Goal: Task Accomplishment & Management: Manage account settings

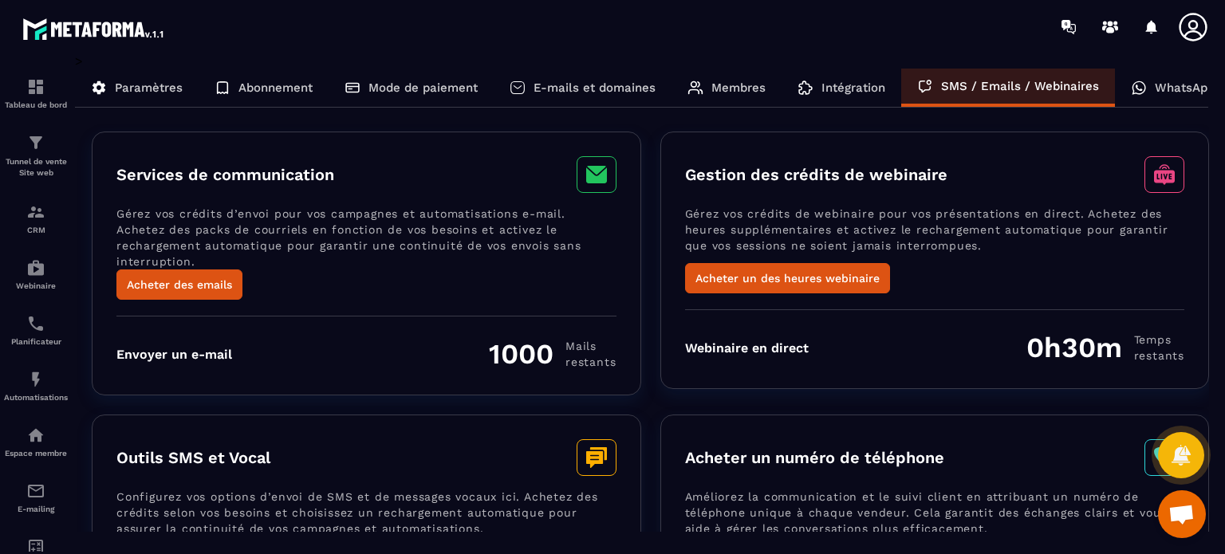
click at [819, 184] on div "Gestion des crédits de webinaire" at bounding box center [935, 174] width 500 height 37
click at [921, 166] on h3 "Gestion des crédits de webinaire" at bounding box center [816, 174] width 262 height 19
click at [1146, 96] on div "WhatsApp" at bounding box center [1172, 88] width 116 height 38
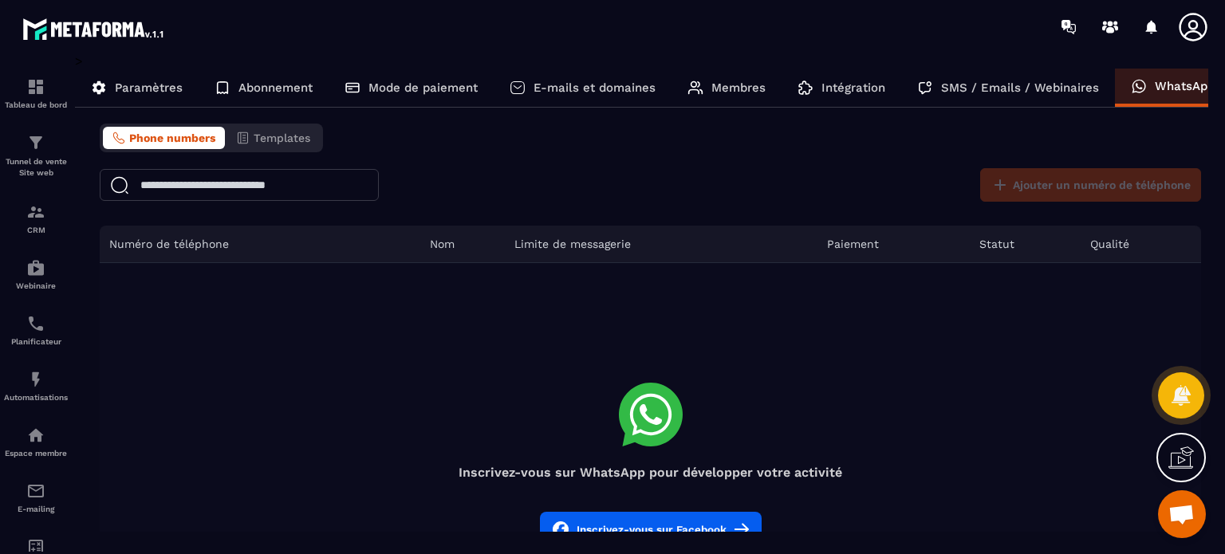
click at [836, 100] on div "Intégration" at bounding box center [841, 88] width 120 height 38
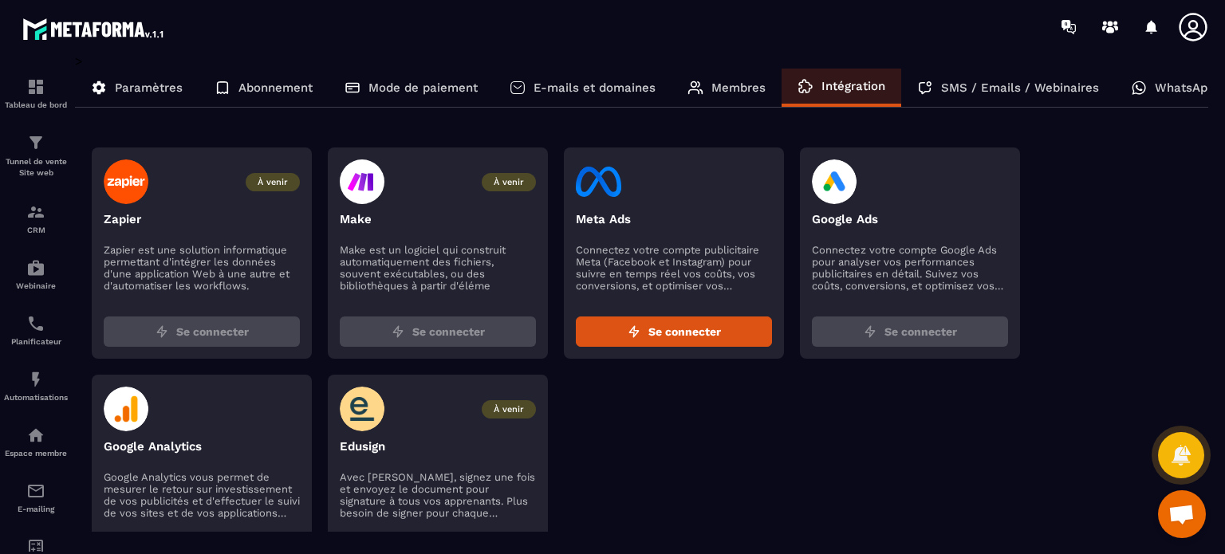
click at [724, 85] on p "Membres" at bounding box center [738, 88] width 54 height 14
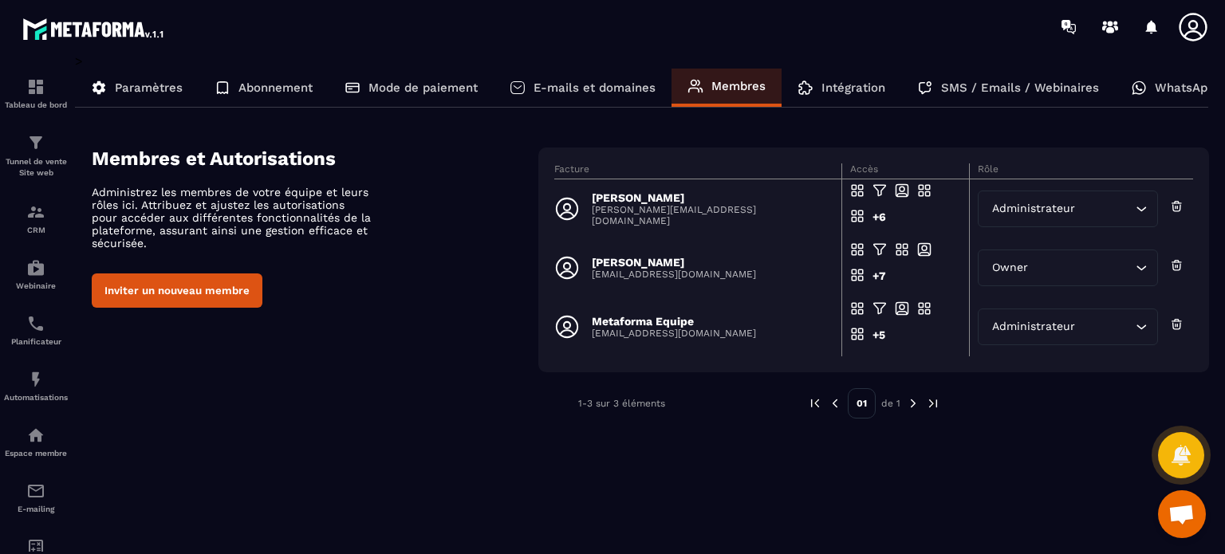
click at [612, 85] on p "E-mails et domaines" at bounding box center [594, 88] width 122 height 14
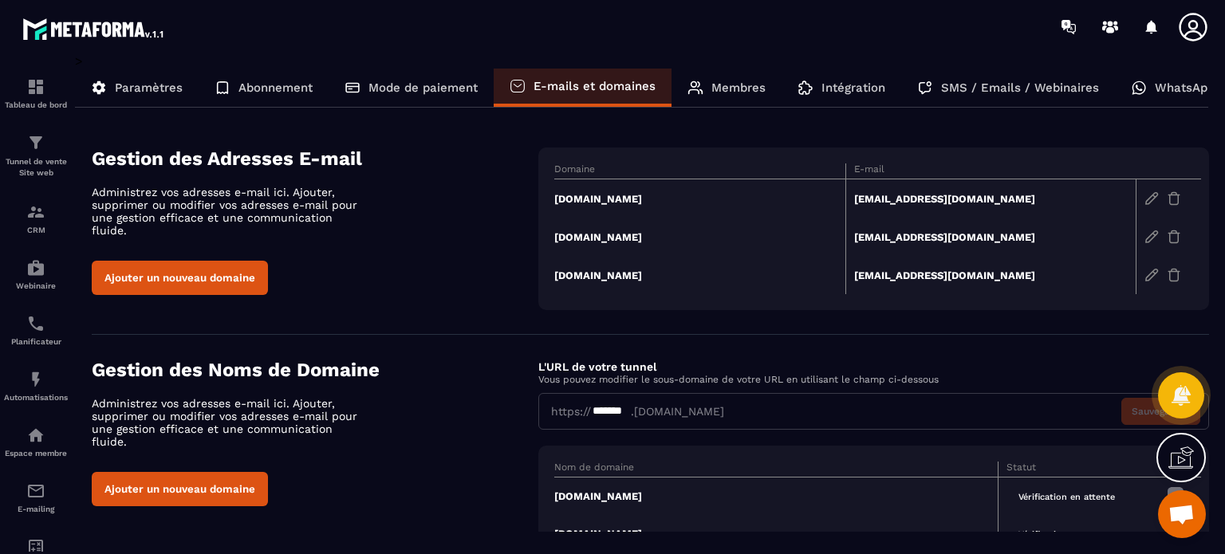
click at [419, 78] on div "Mode de paiement" at bounding box center [410, 88] width 165 height 38
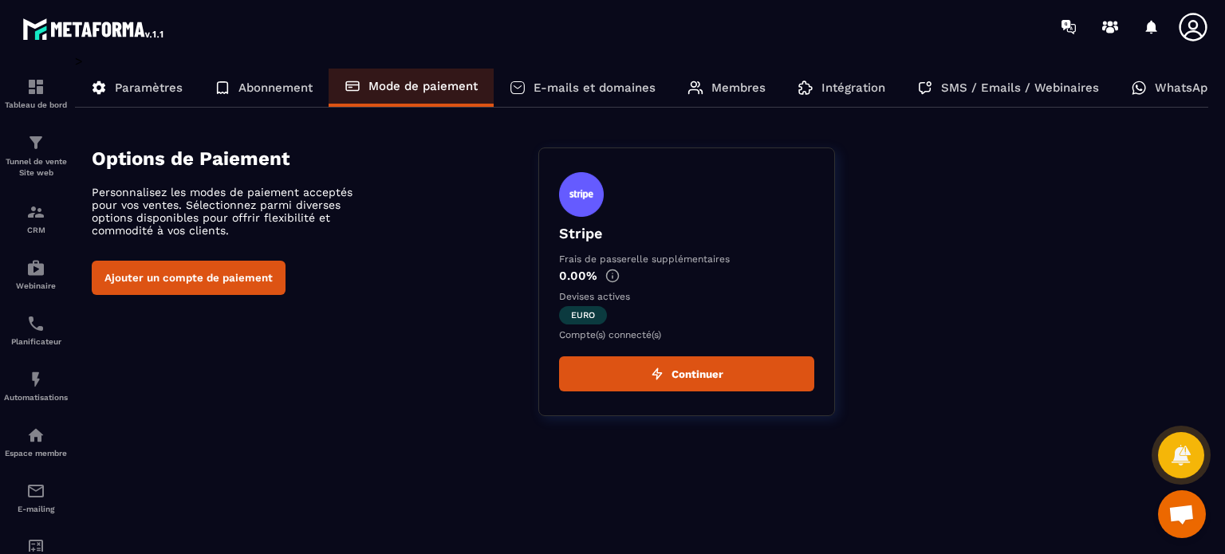
click at [116, 88] on p "Paramètres" at bounding box center [149, 88] width 68 height 14
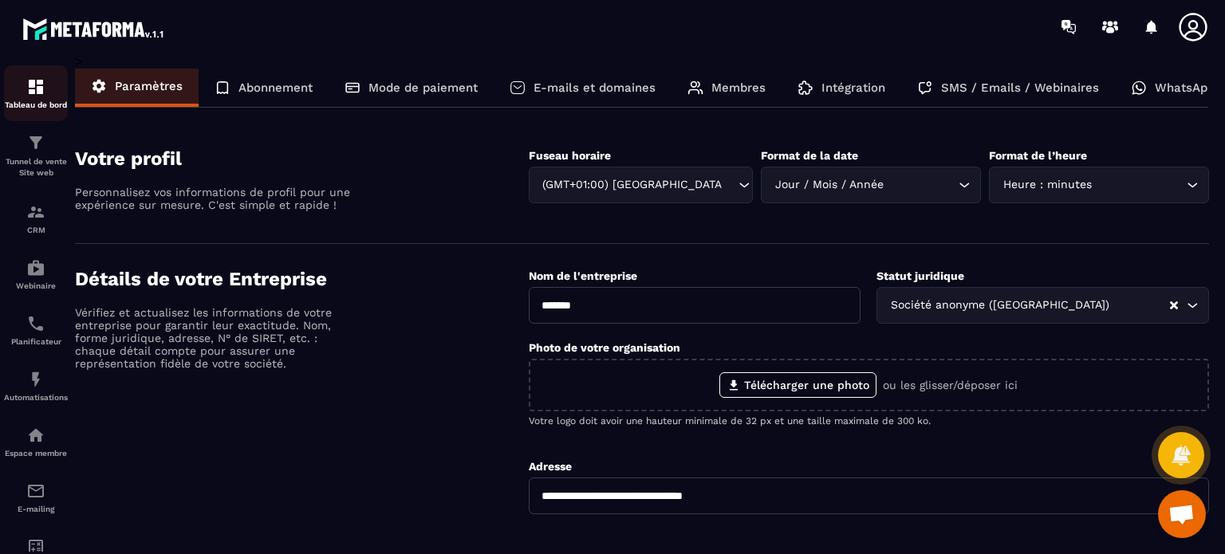
click at [47, 79] on div "Tableau de bord" at bounding box center [36, 93] width 64 height 32
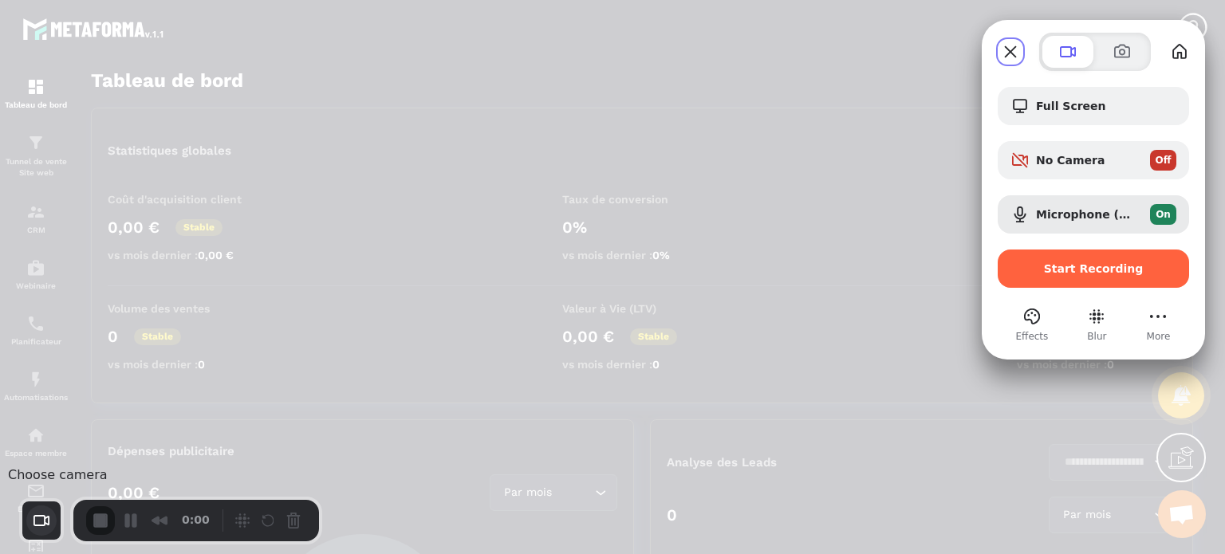
click at [35, 525] on button "Choose camera" at bounding box center [41, 520] width 30 height 30
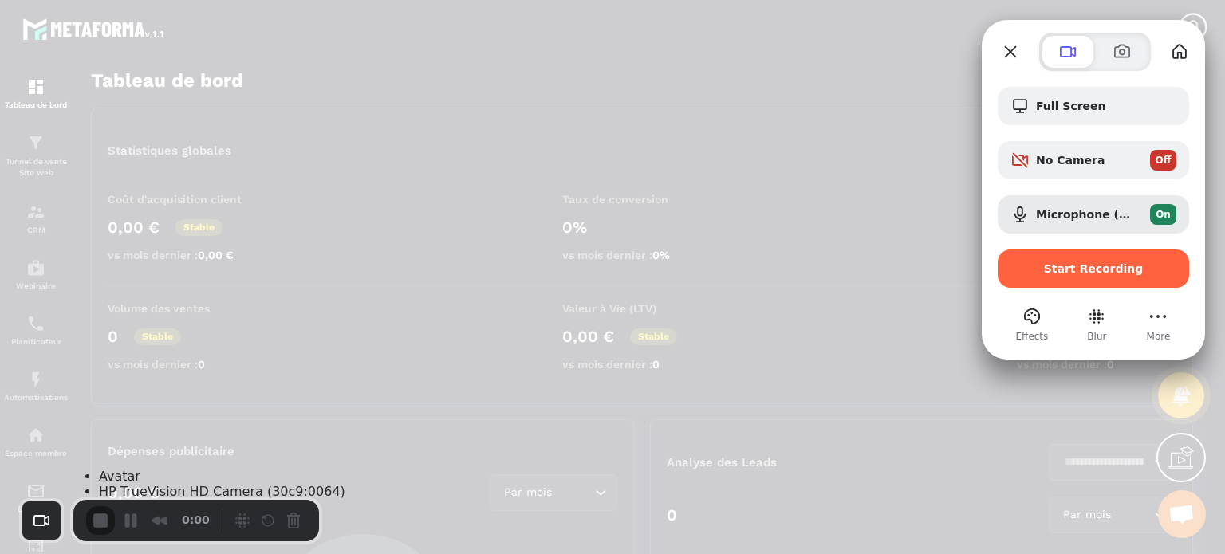
click at [108, 484] on span "Avatar" at bounding box center [119, 476] width 41 height 15
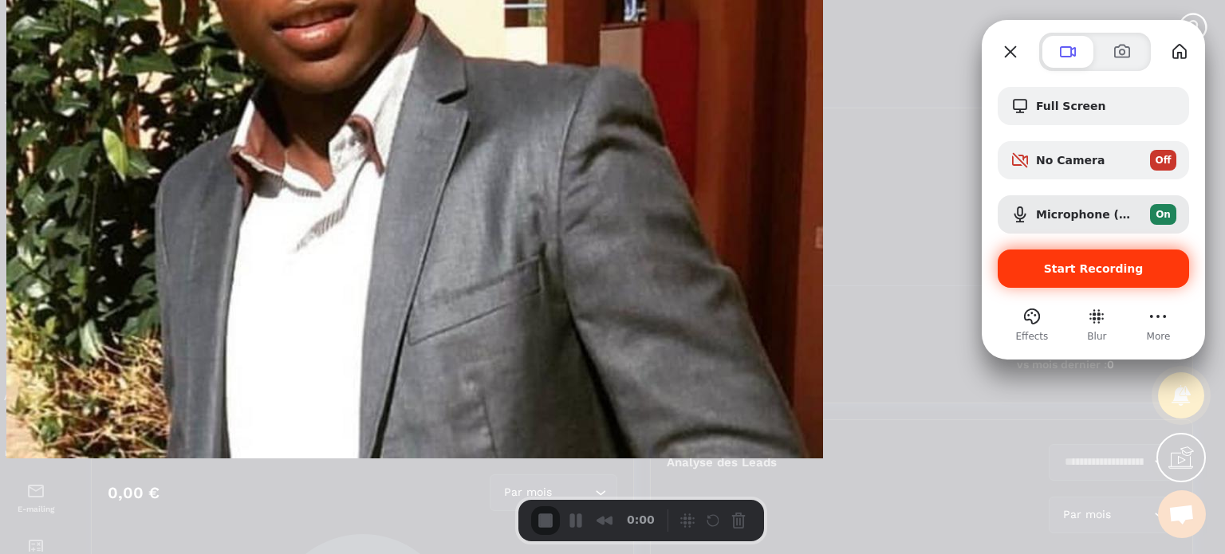
click at [1093, 270] on span "Start Recording" at bounding box center [1094, 268] width 100 height 13
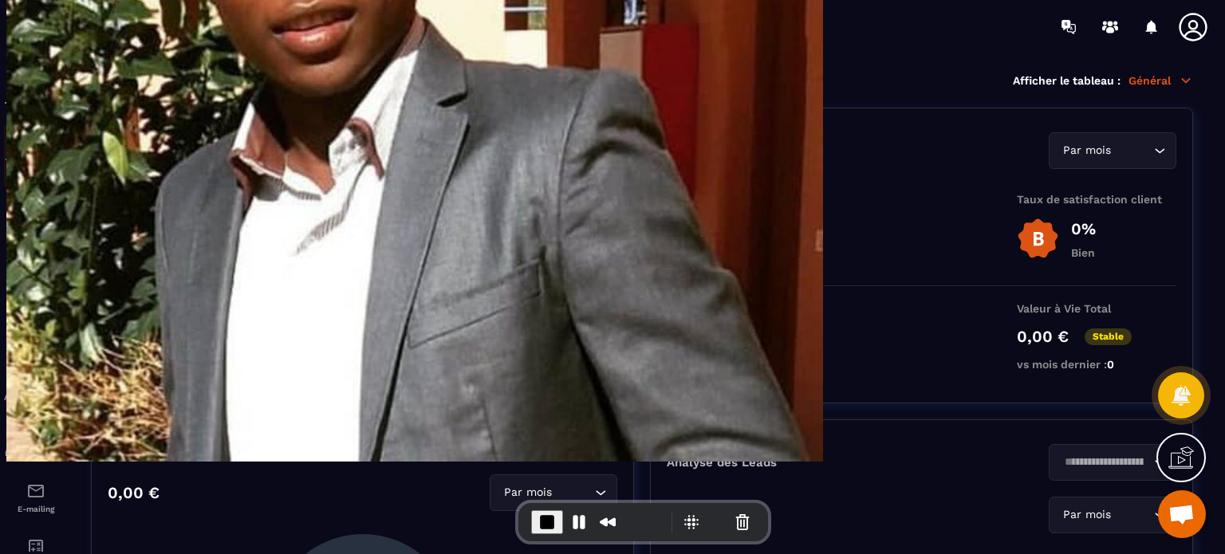
click at [34, 140] on img at bounding box center [35, 142] width 19 height 19
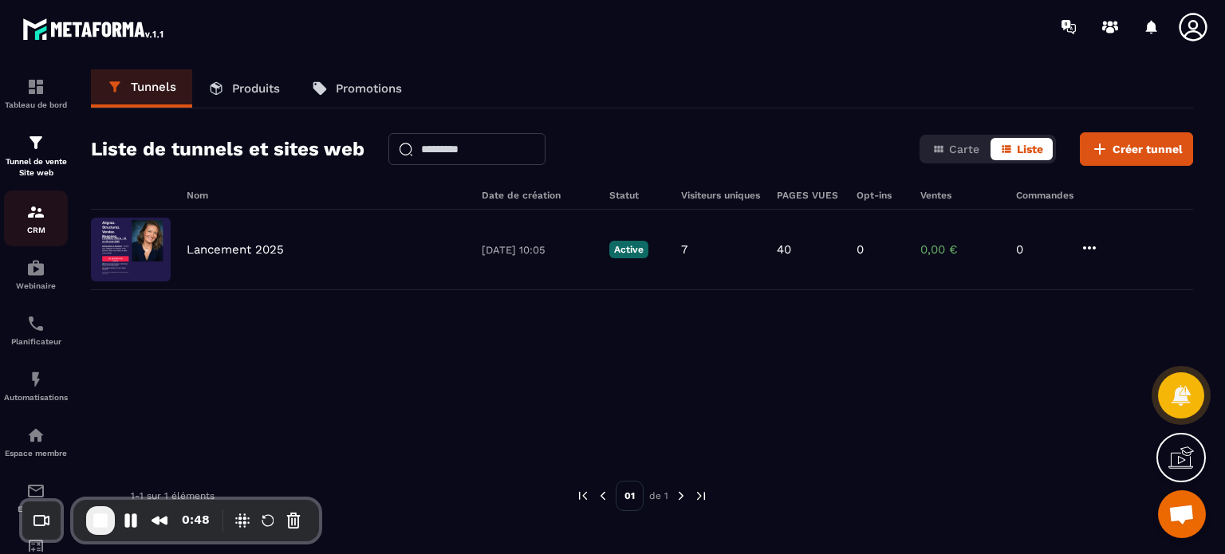
click at [38, 202] on link "CRM" at bounding box center [36, 219] width 64 height 56
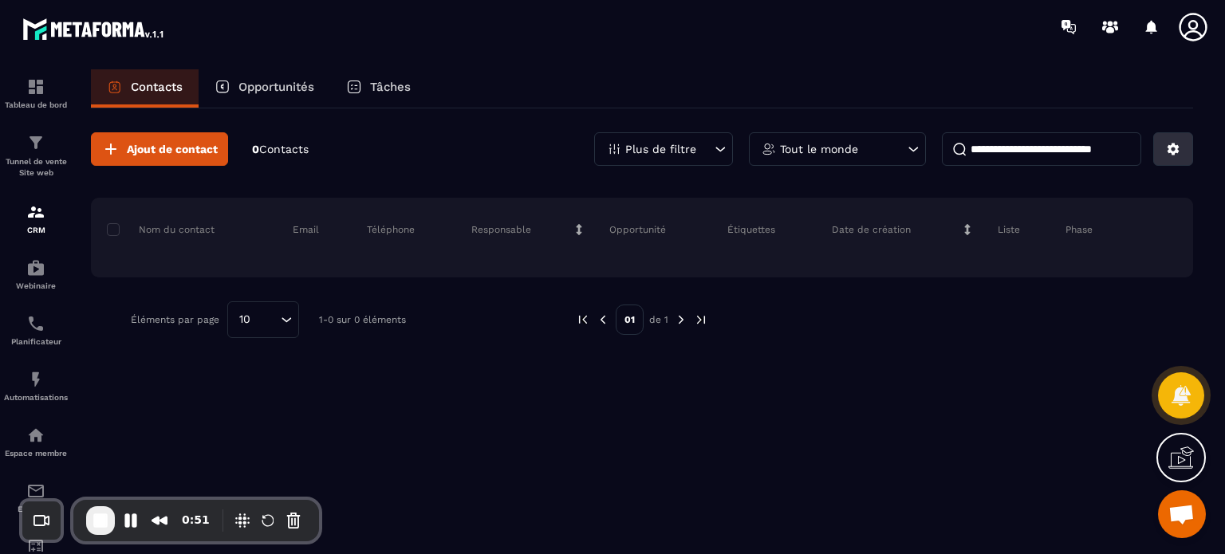
click at [1172, 150] on icon at bounding box center [1173, 149] width 14 height 14
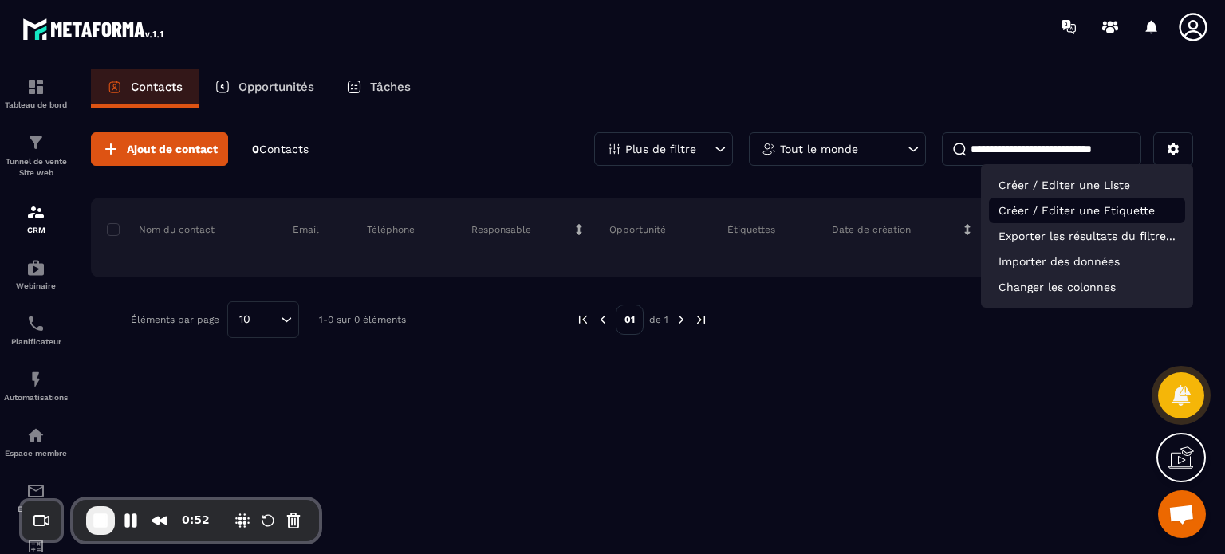
click at [1091, 216] on p "Créer / Editer une Etiquette" at bounding box center [1087, 211] width 196 height 26
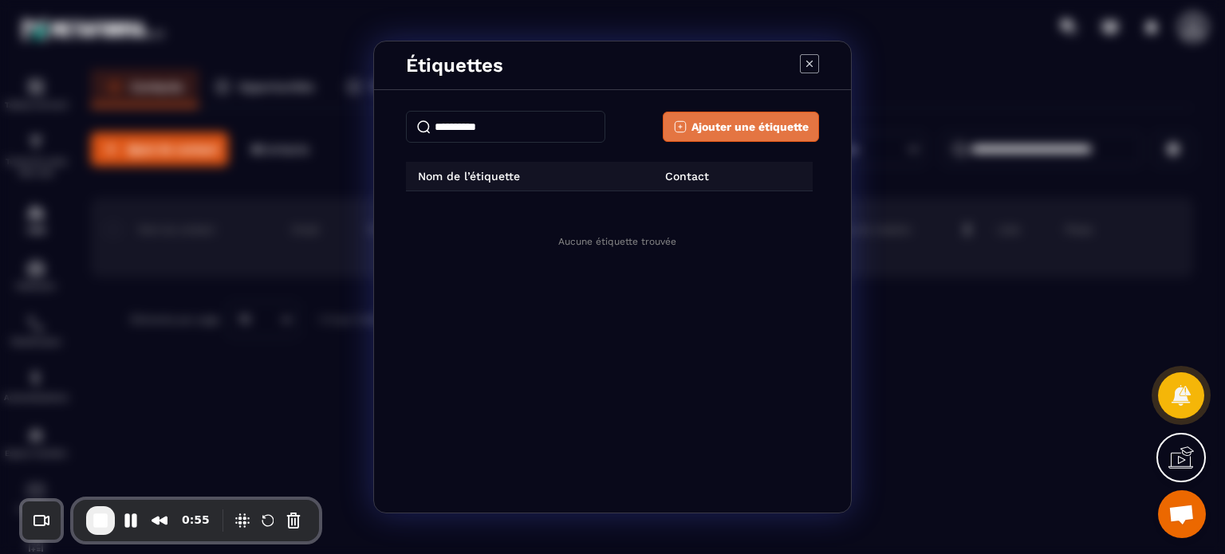
click at [710, 122] on span "Ajouter une étiquette" at bounding box center [749, 127] width 117 height 16
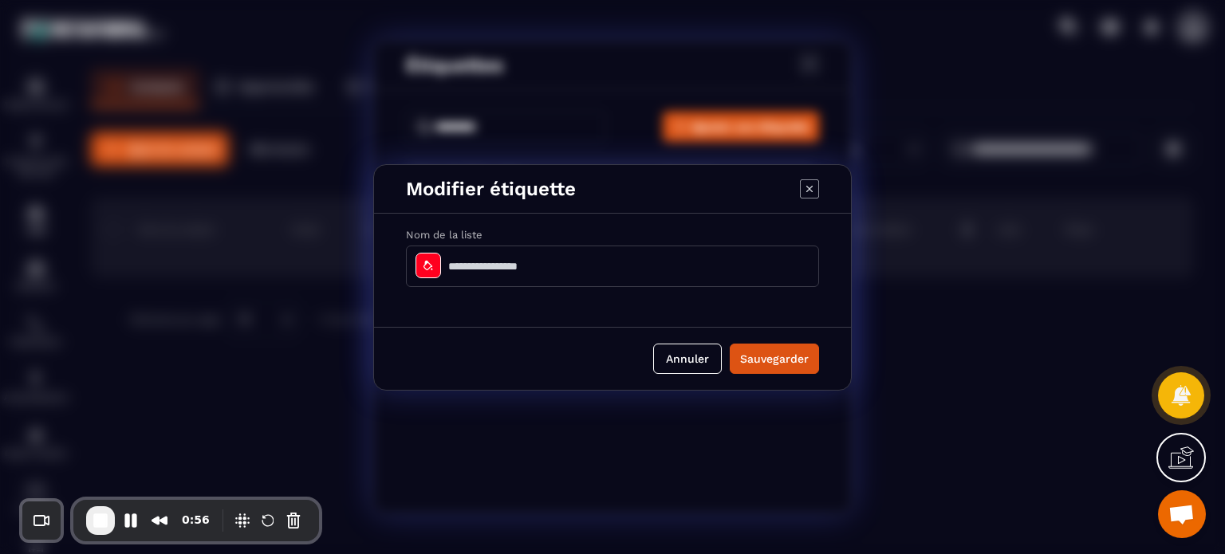
click at [495, 273] on input "Modal window" at bounding box center [612, 266] width 413 height 41
paste input "**********"
type input "**********"
click at [753, 352] on button "Sauvegarder" at bounding box center [773, 359] width 89 height 30
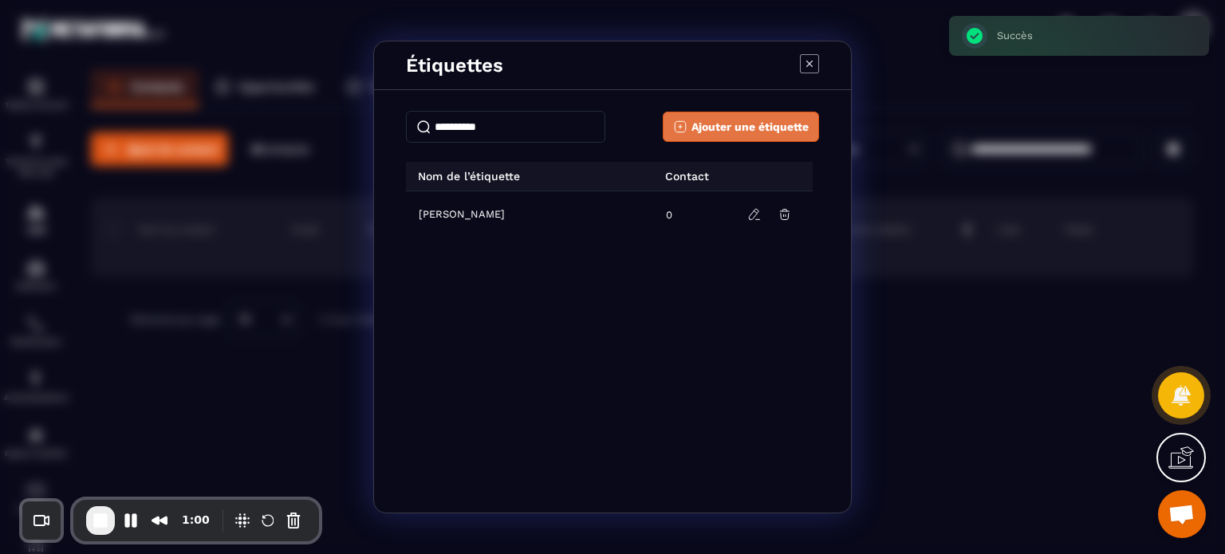
click at [733, 120] on span "Ajouter une étiquette" at bounding box center [749, 127] width 117 height 16
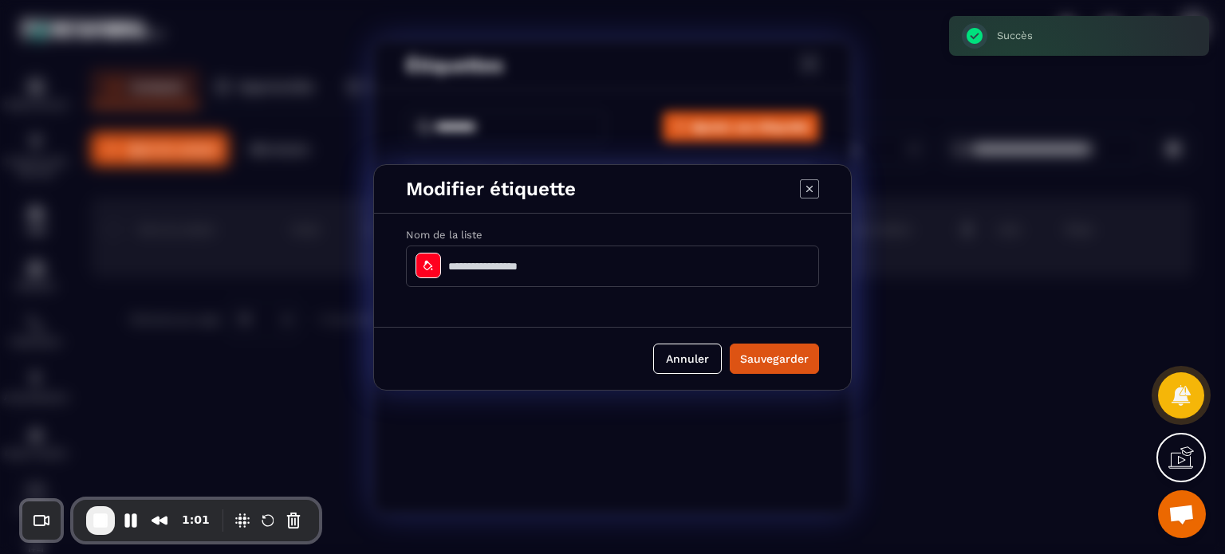
click at [509, 265] on input "Modal window" at bounding box center [612, 266] width 413 height 41
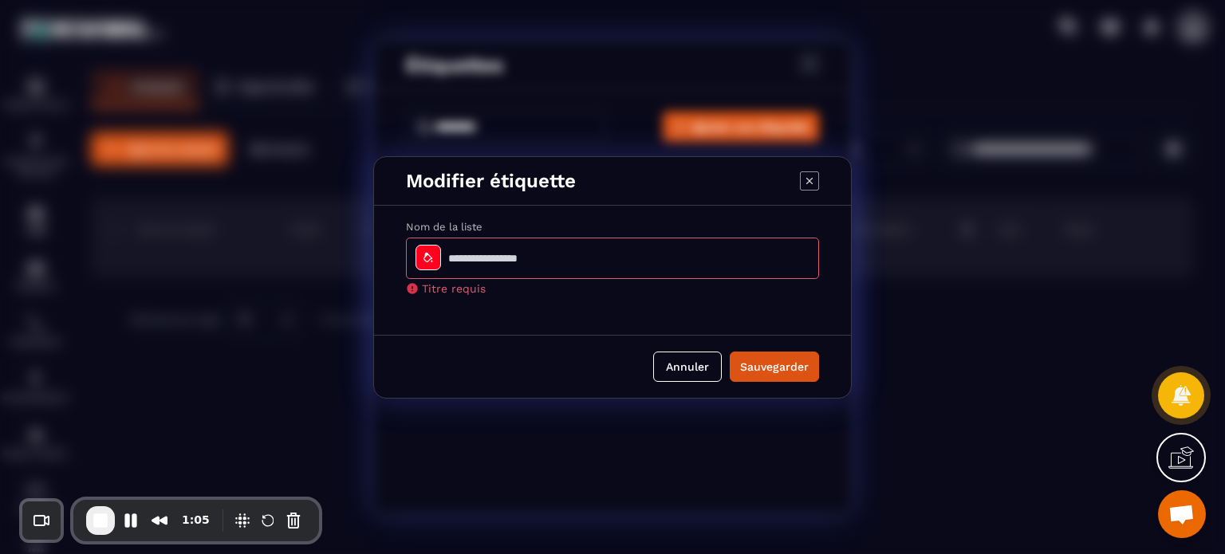
paste input "****"
type input "****"
click at [436, 254] on div "Modal window" at bounding box center [428, 258] width 26 height 26
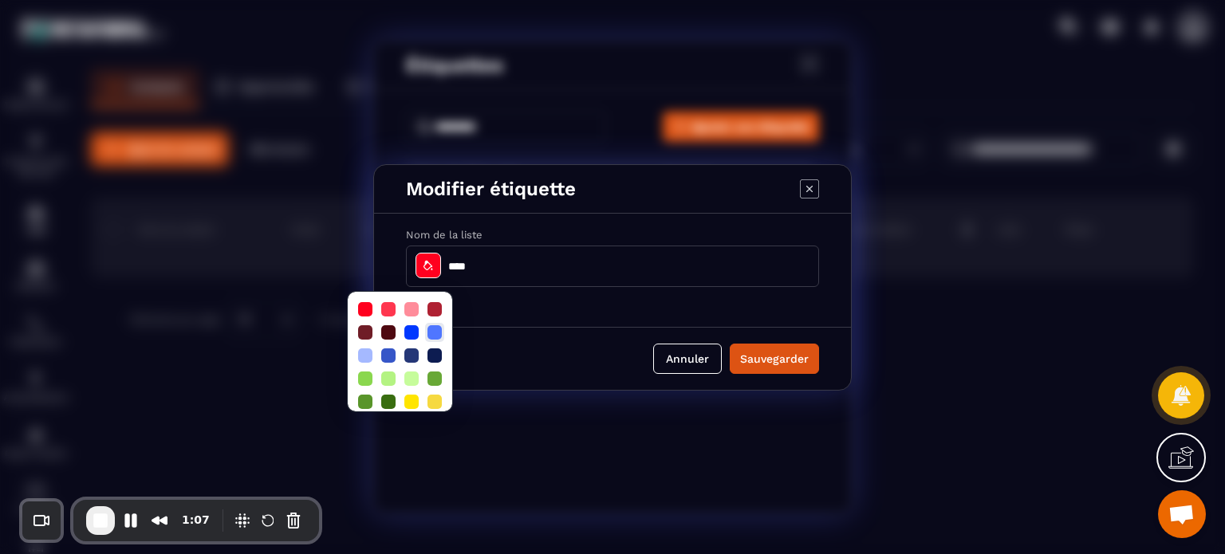
click at [432, 329] on div at bounding box center [434, 332] width 14 height 14
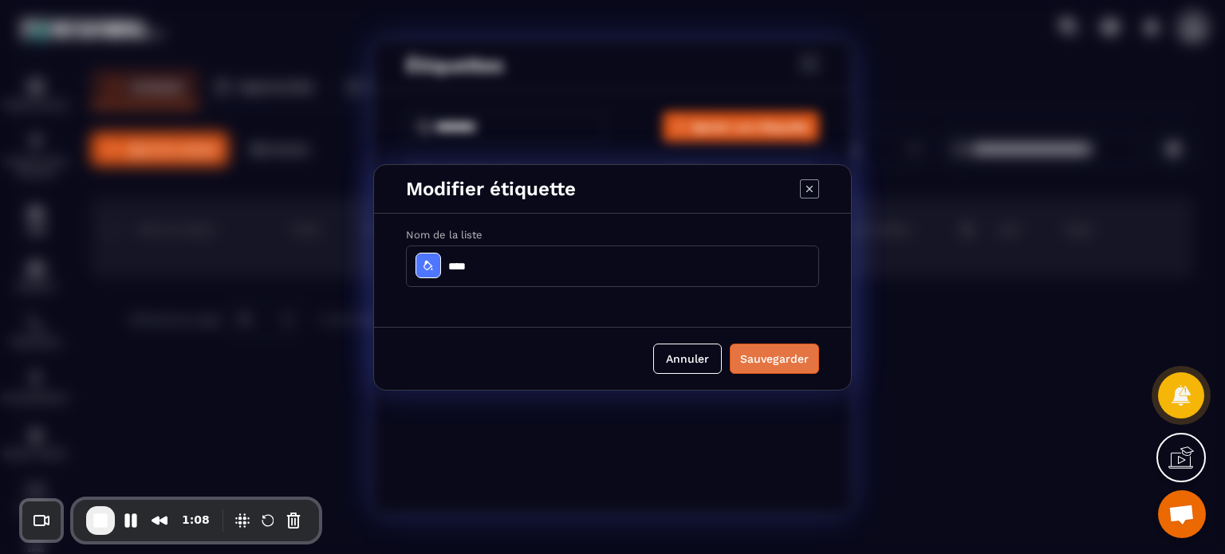
click at [793, 360] on button "Sauvegarder" at bounding box center [773, 359] width 89 height 30
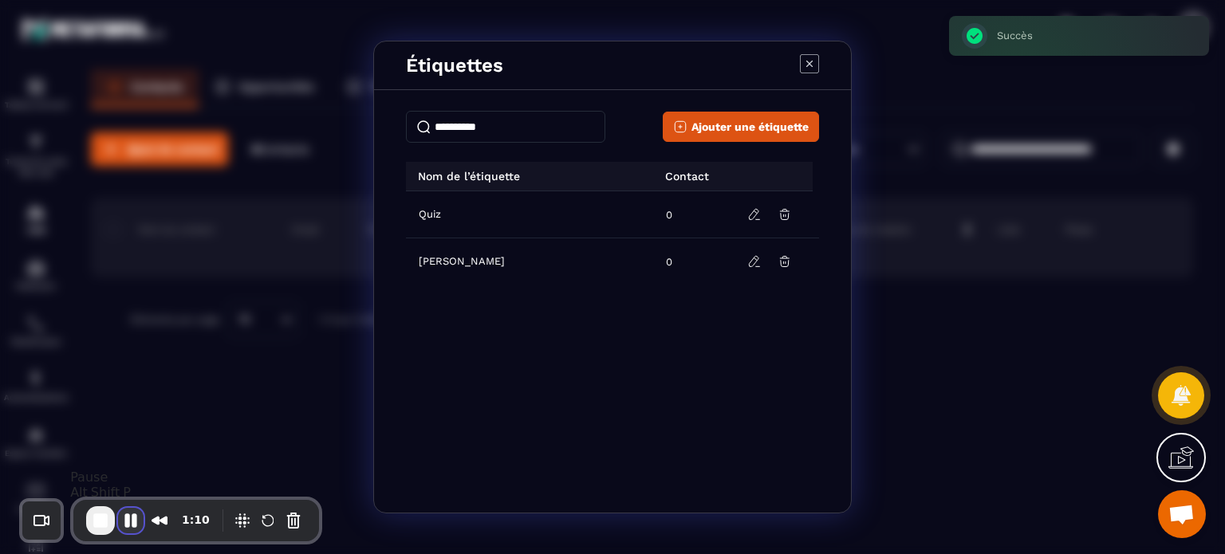
click at [128, 520] on button "Pause Recording" at bounding box center [131, 521] width 26 height 26
click at [701, 143] on div "Ajouter une étiquette Nom de l’étiquette Contact Quiz 0 Vente Alignée 0" at bounding box center [612, 305] width 477 height 415
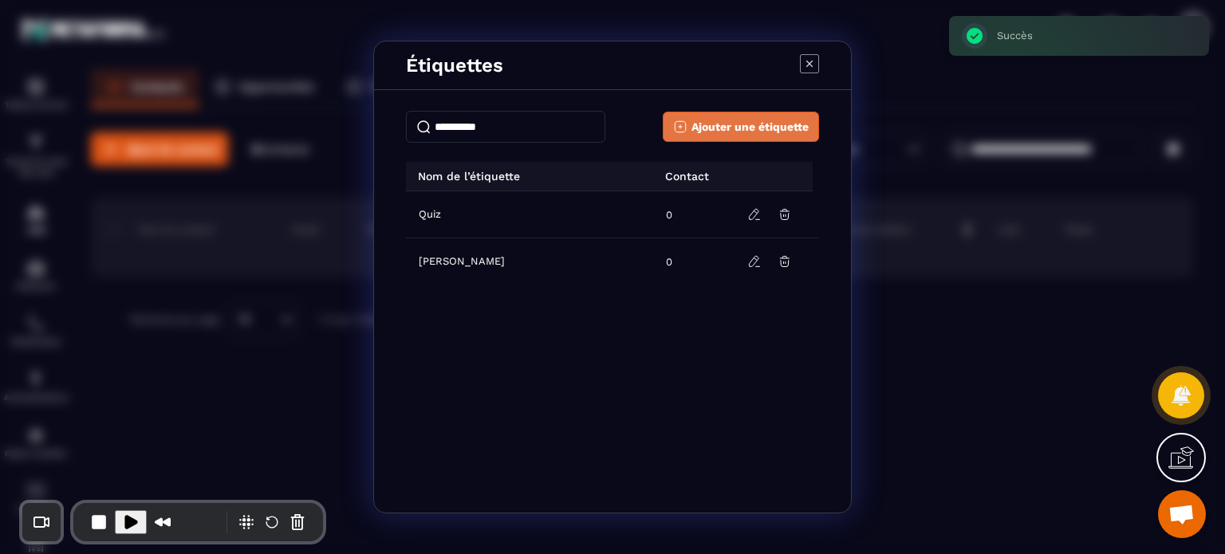
click at [702, 133] on span "Ajouter une étiquette" at bounding box center [749, 127] width 117 height 16
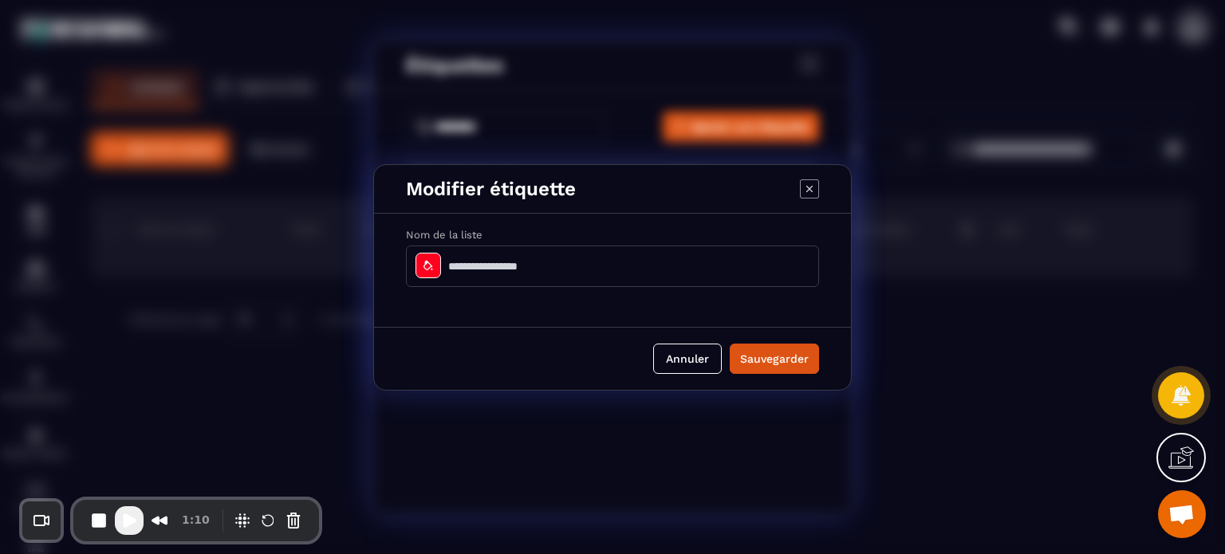
click at [462, 267] on input "Modal window" at bounding box center [612, 266] width 413 height 41
paste input "***"
type input "***"
click at [423, 264] on icon "Modal window" at bounding box center [428, 265] width 13 height 13
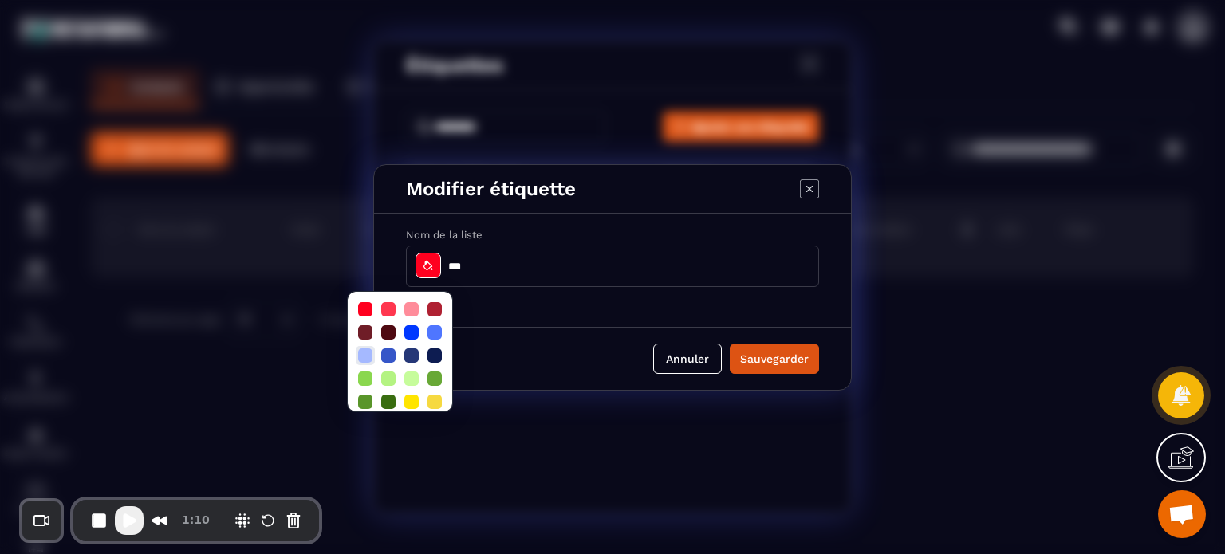
click at [364, 358] on div at bounding box center [365, 355] width 14 height 14
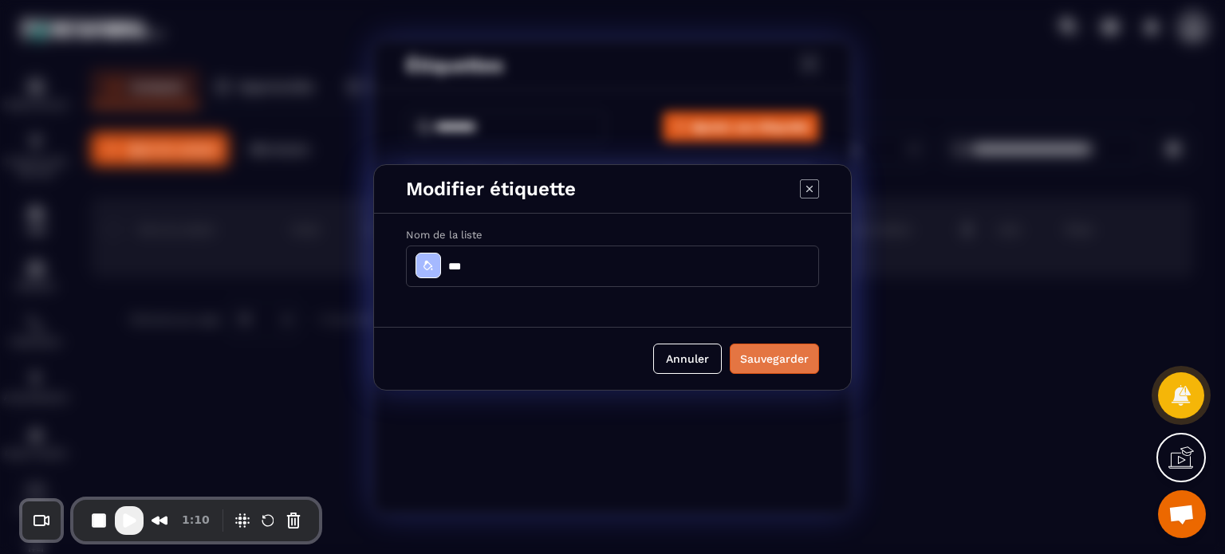
click at [772, 358] on button "Sauvegarder" at bounding box center [773, 359] width 89 height 30
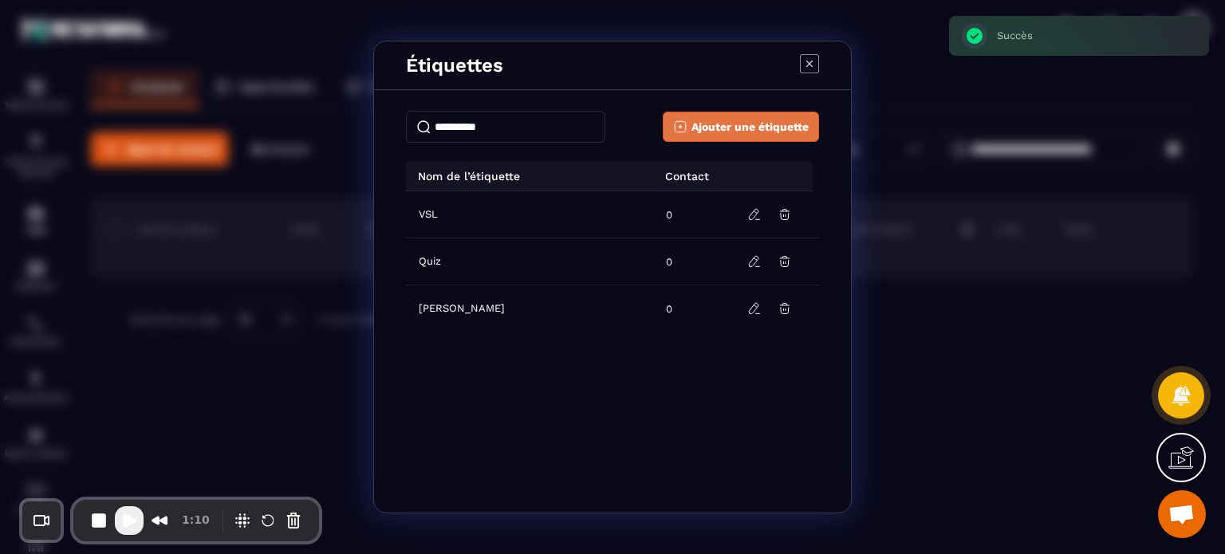
click at [745, 127] on span "Ajouter une étiquette" at bounding box center [749, 127] width 117 height 16
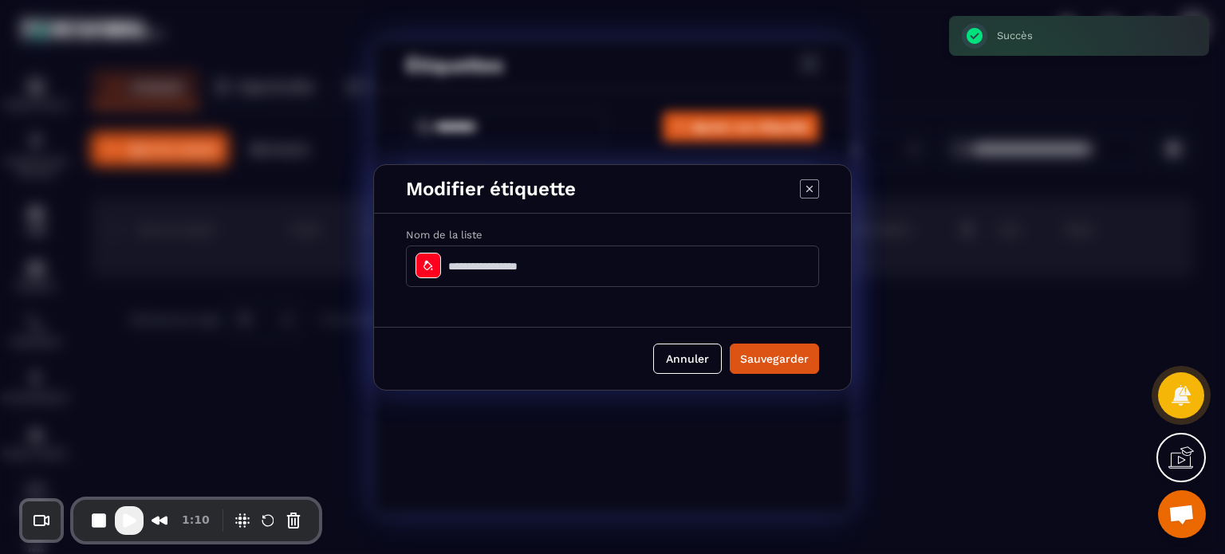
click at [488, 255] on input "Modal window" at bounding box center [612, 266] width 413 height 41
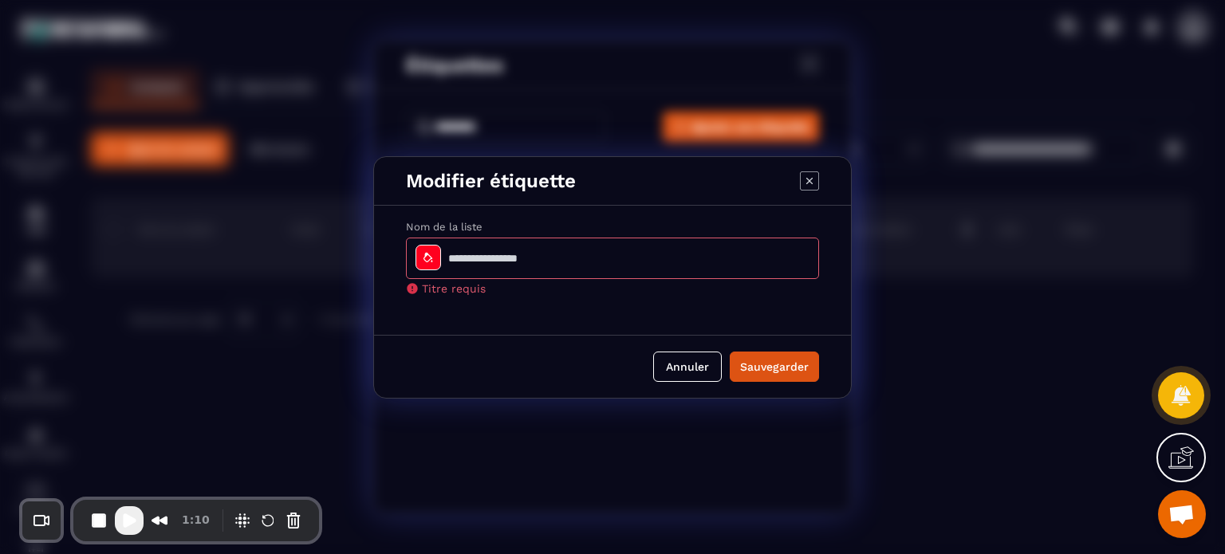
click at [805, 179] on icon "Modal window" at bounding box center [809, 180] width 19 height 19
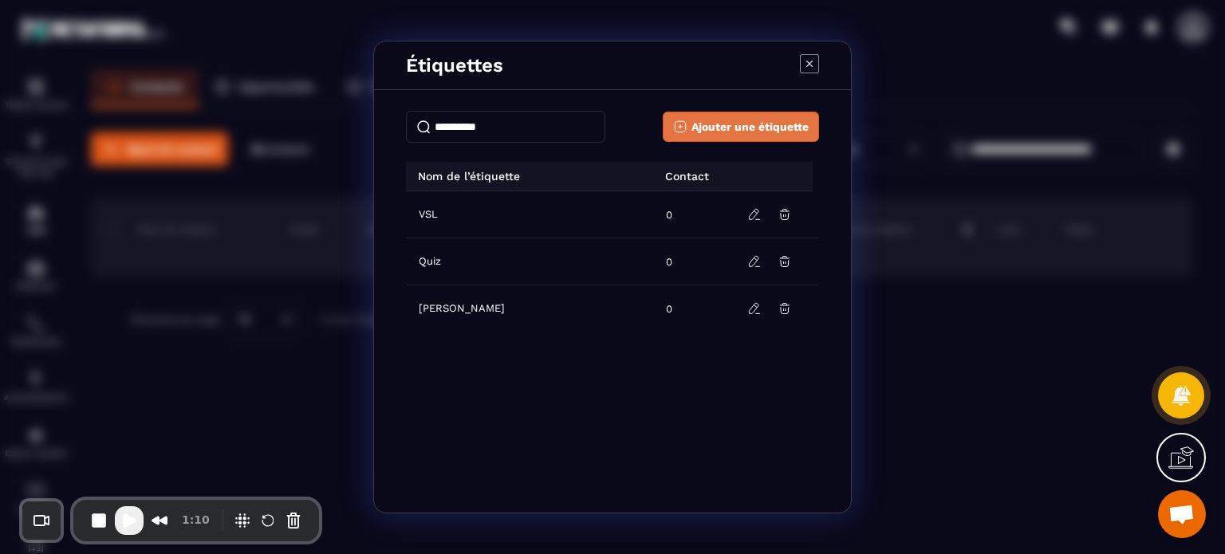
click at [749, 132] on span "Ajouter une étiquette" at bounding box center [749, 127] width 117 height 16
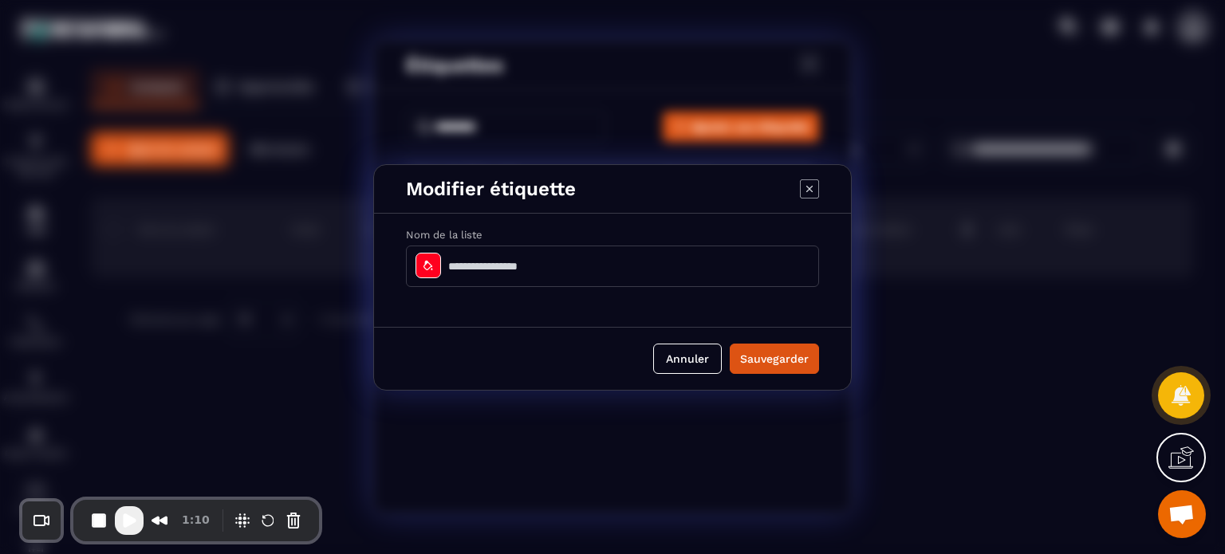
click at [542, 264] on input "Modal window" at bounding box center [612, 266] width 413 height 41
paste input "*******"
type input "*******"
click at [415, 269] on div "Modal window" at bounding box center [428, 266] width 26 height 26
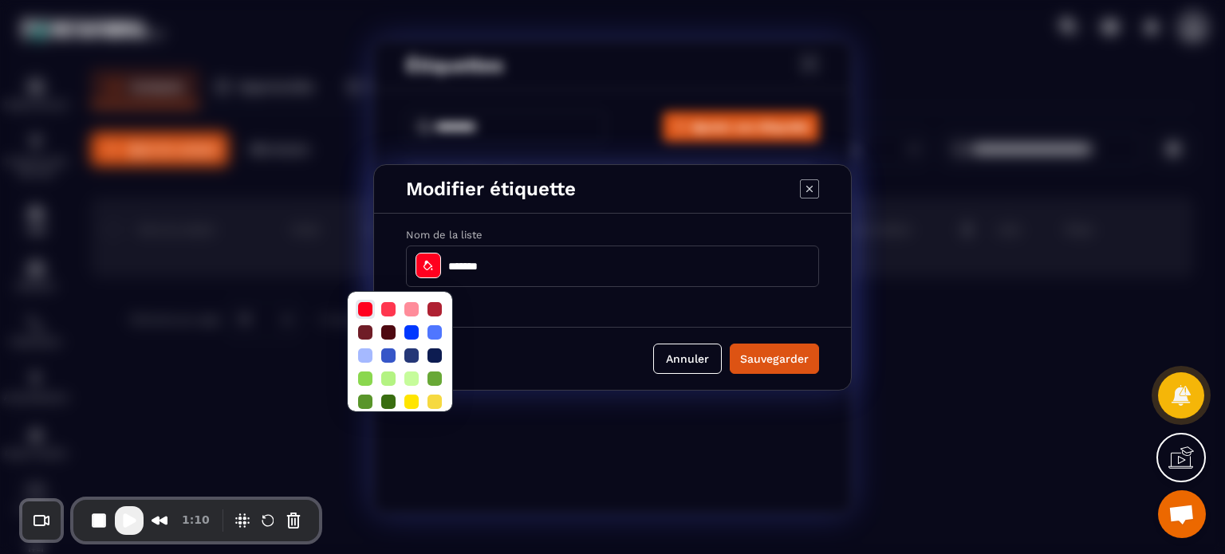
click at [364, 309] on div at bounding box center [365, 309] width 14 height 14
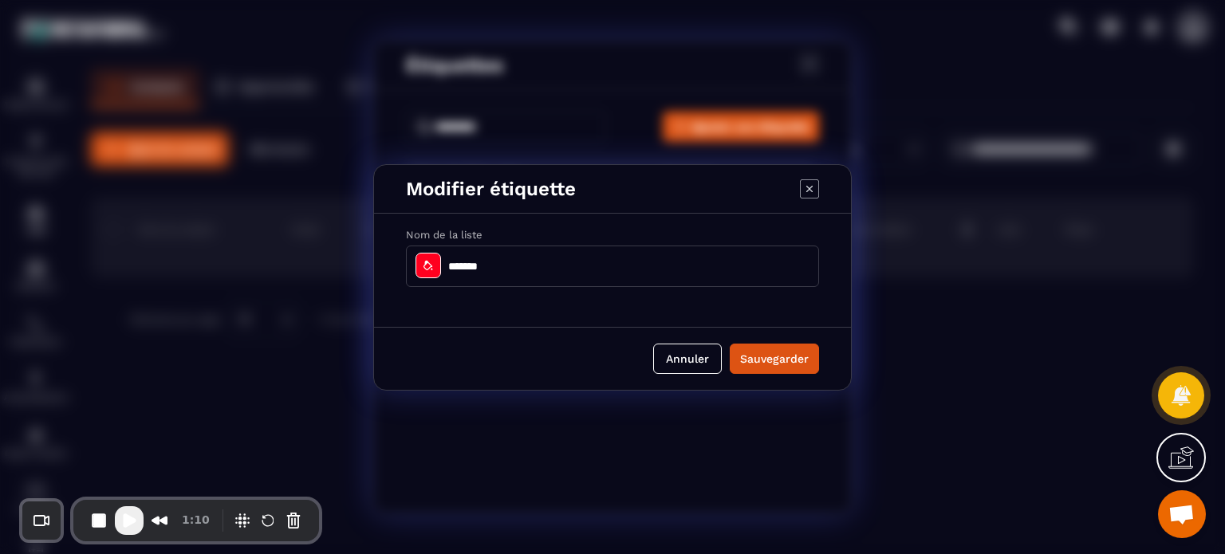
click at [427, 264] on icon "Modal window" at bounding box center [428, 265] width 13 height 13
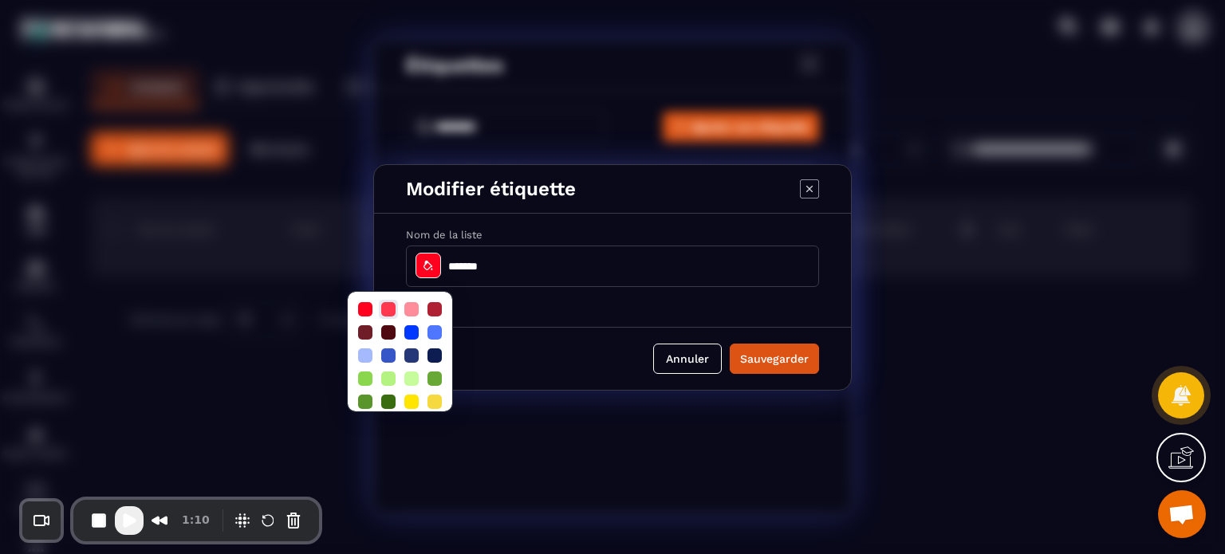
click at [387, 300] on div at bounding box center [388, 309] width 19 height 19
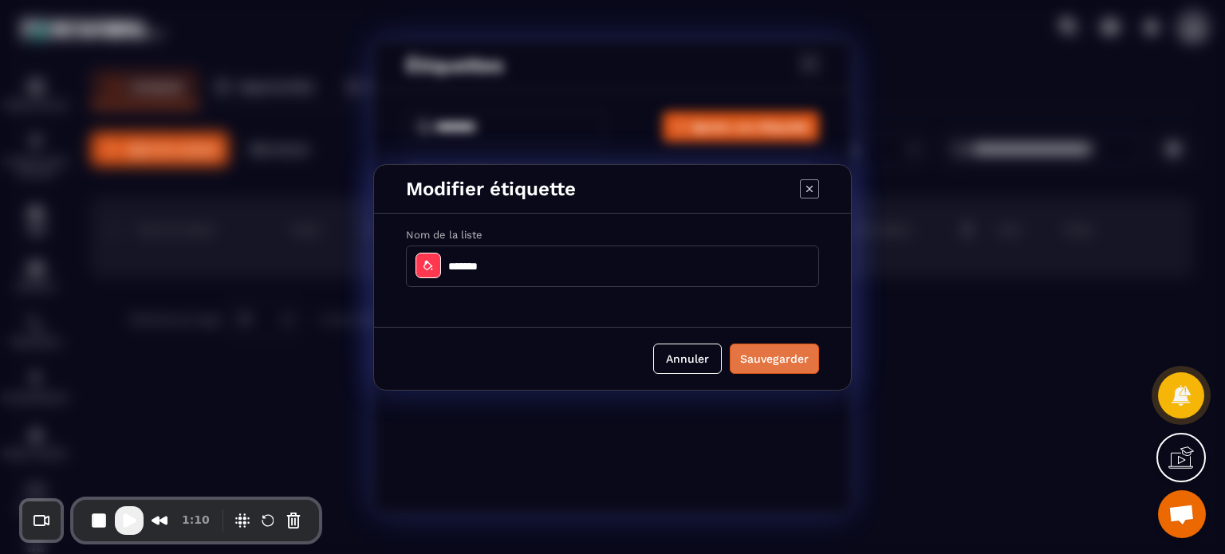
click at [741, 353] on button "Sauvegarder" at bounding box center [773, 359] width 89 height 30
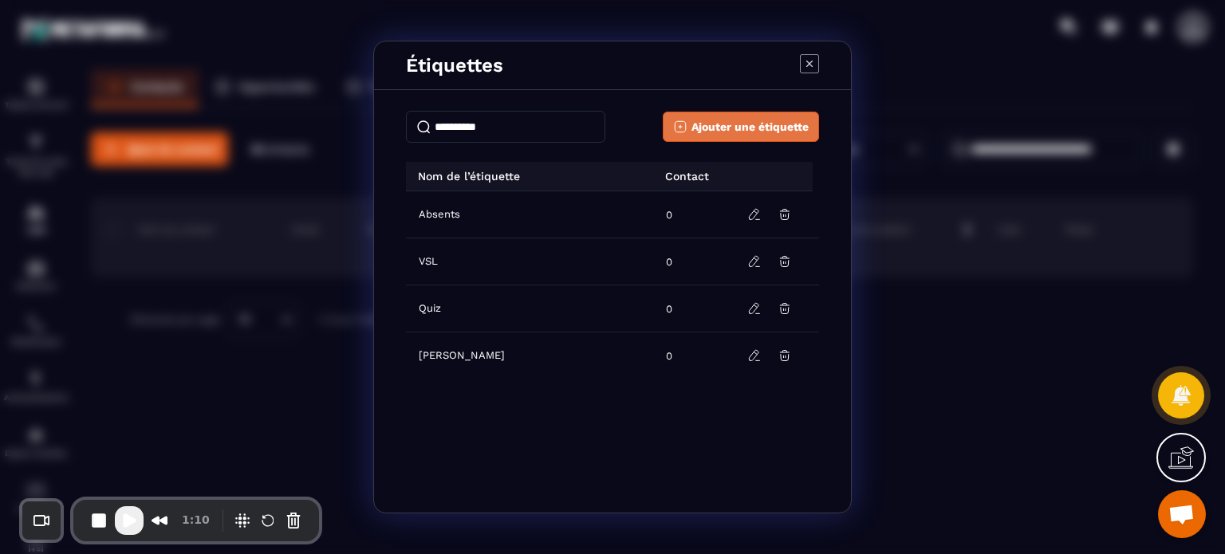
click at [691, 124] on span "Ajouter une étiquette" at bounding box center [749, 127] width 117 height 16
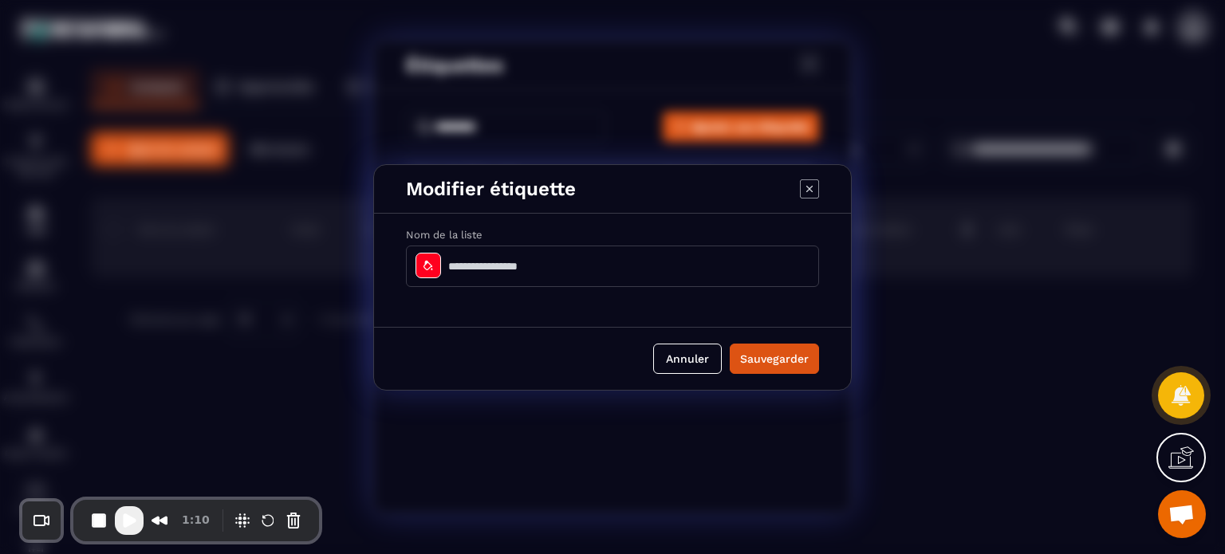
click at [493, 275] on input "Modal window" at bounding box center [612, 266] width 413 height 41
paste input "**********"
click at [414, 257] on input "**********" at bounding box center [612, 266] width 413 height 41
type input "**********"
click at [427, 264] on icon "Modal window" at bounding box center [428, 265] width 13 height 13
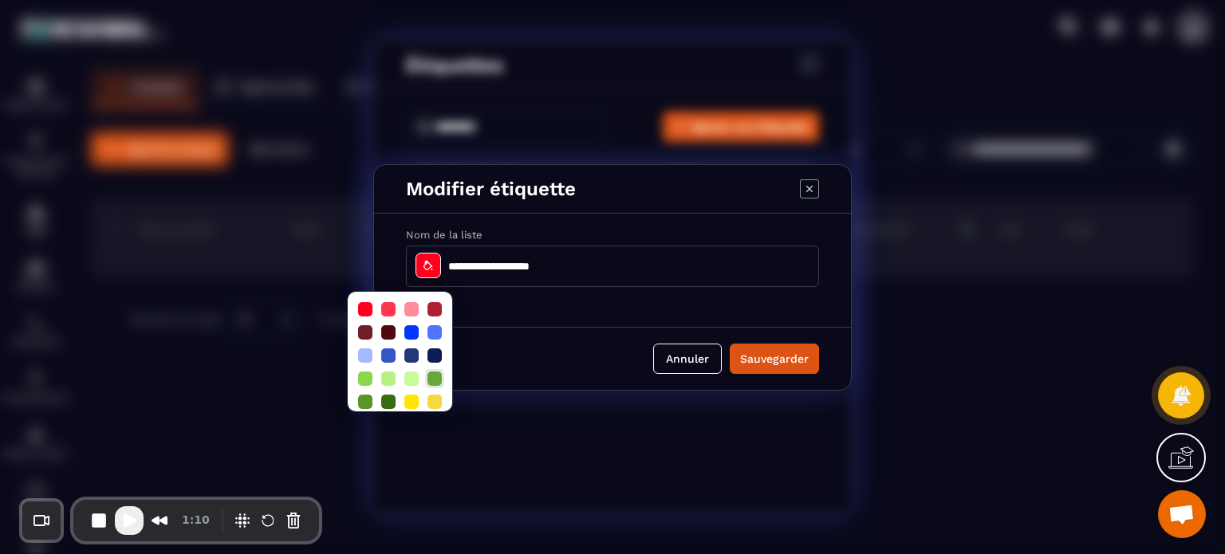
click at [430, 379] on div at bounding box center [434, 378] width 14 height 14
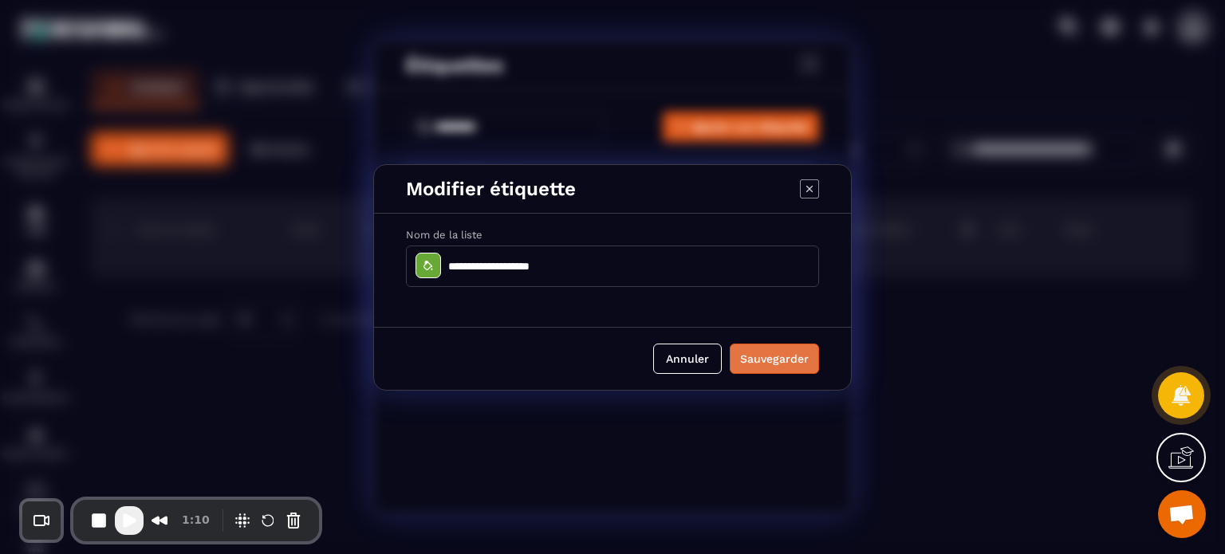
click at [792, 366] on button "Sauvegarder" at bounding box center [773, 359] width 89 height 30
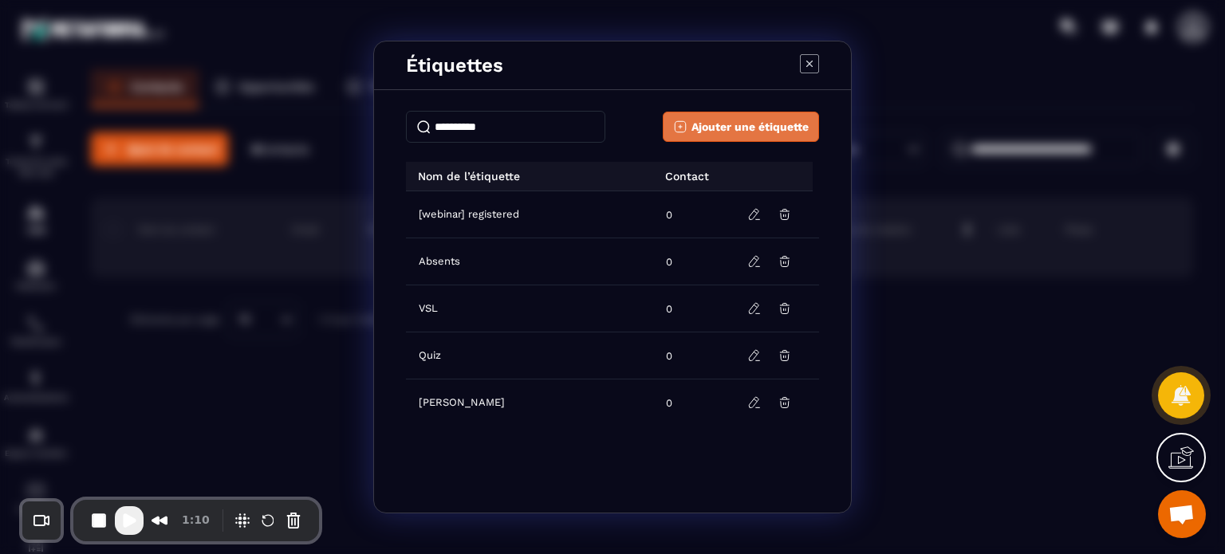
click at [740, 122] on span "Ajouter une étiquette" at bounding box center [749, 127] width 117 height 16
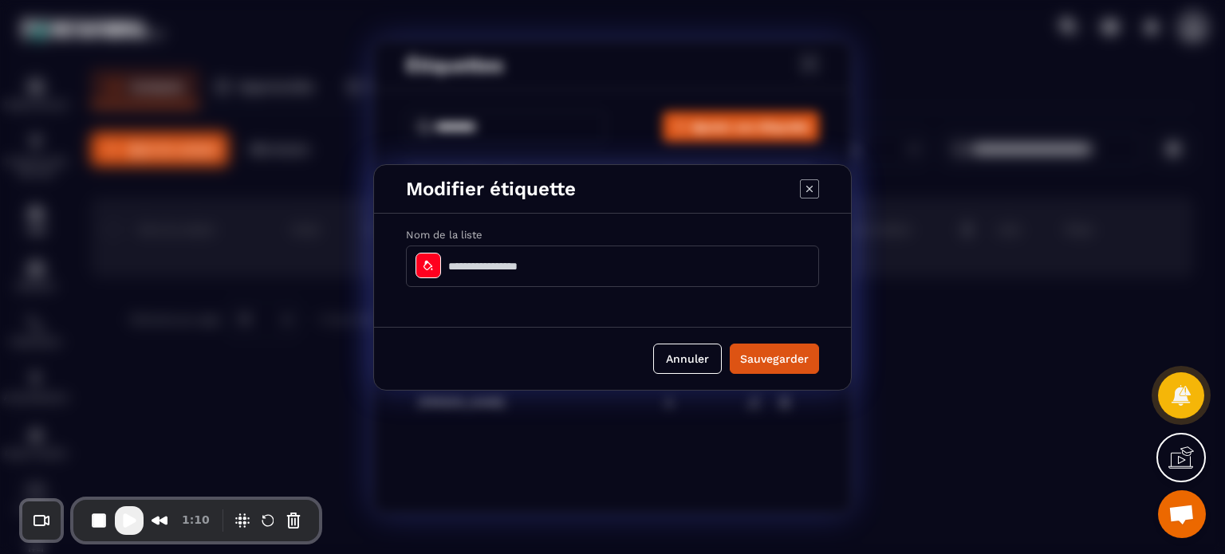
click at [518, 254] on input "Modal window" at bounding box center [612, 266] width 413 height 41
paste input "********"
type input "********"
click at [425, 267] on icon "Modal window" at bounding box center [428, 265] width 13 height 13
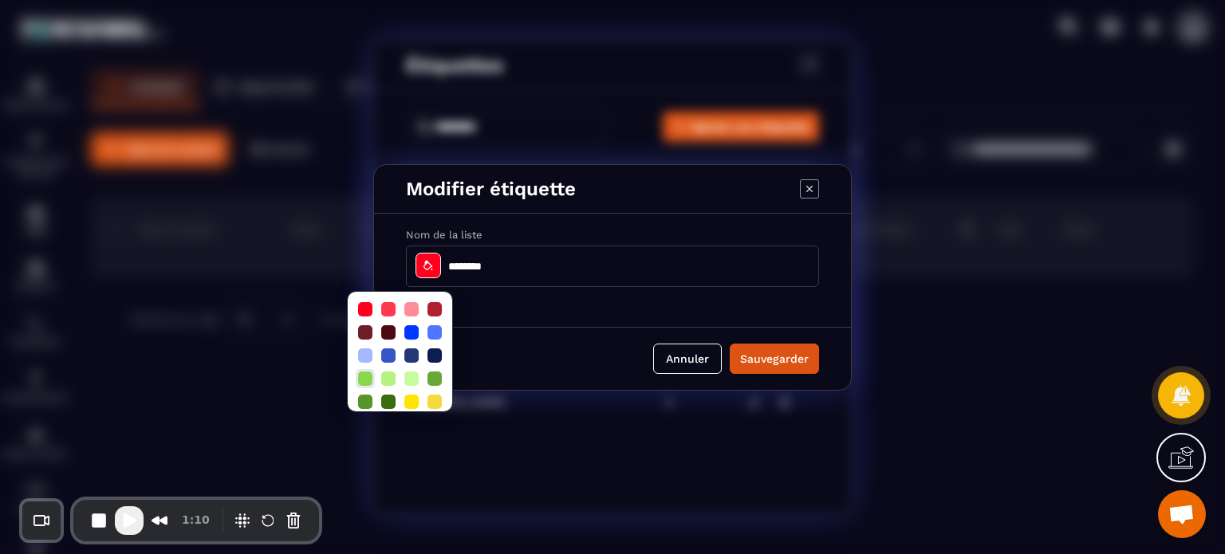
click at [368, 375] on div at bounding box center [365, 378] width 14 height 14
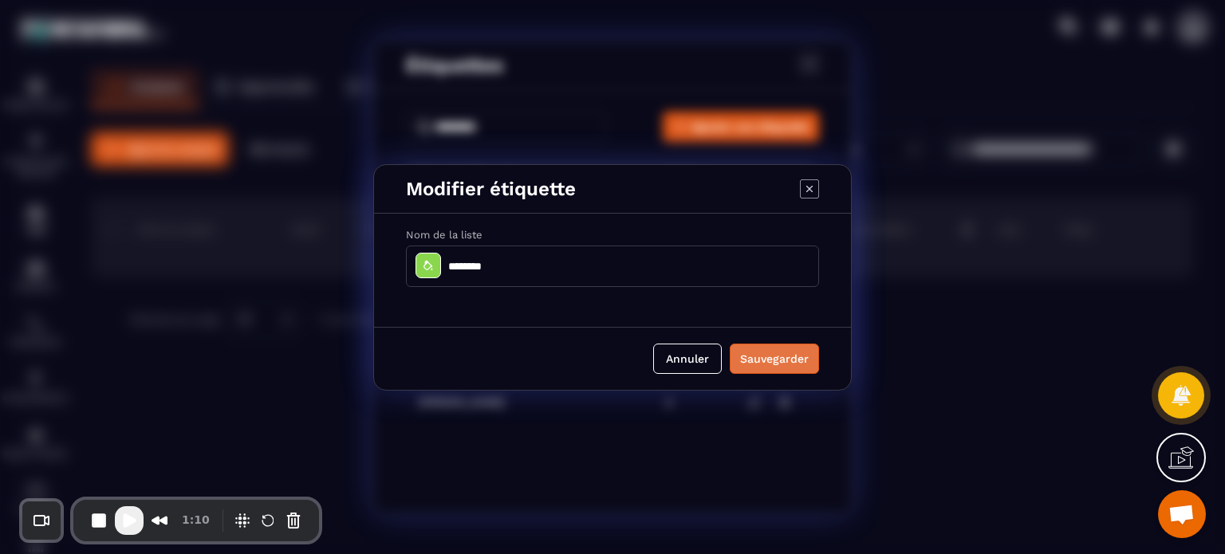
click at [786, 368] on button "Sauvegarder" at bounding box center [773, 359] width 89 height 30
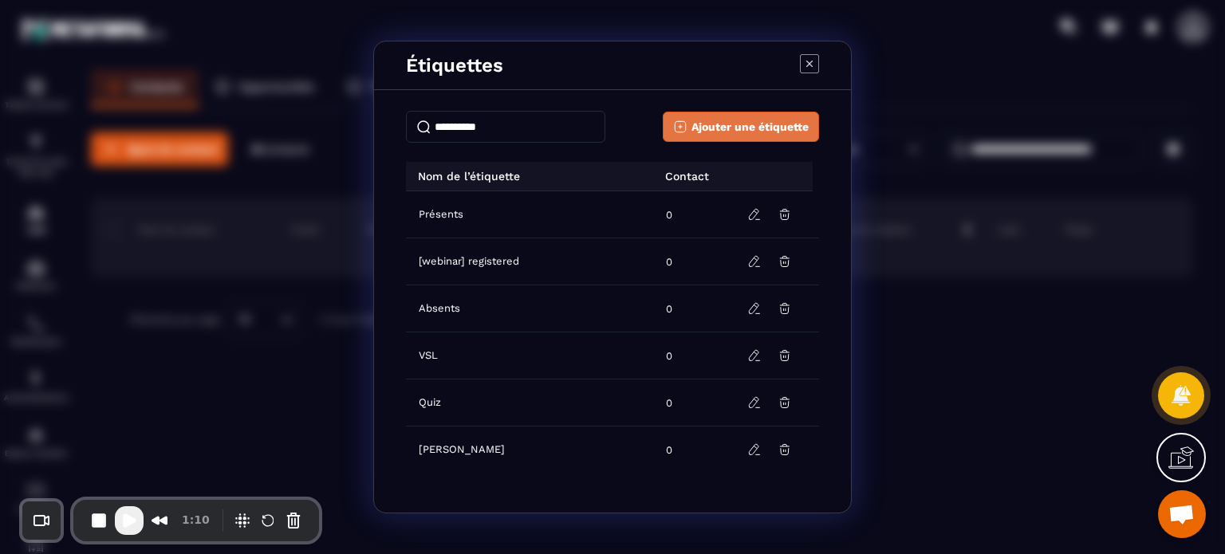
click at [756, 125] on span "Ajouter une étiquette" at bounding box center [749, 127] width 117 height 16
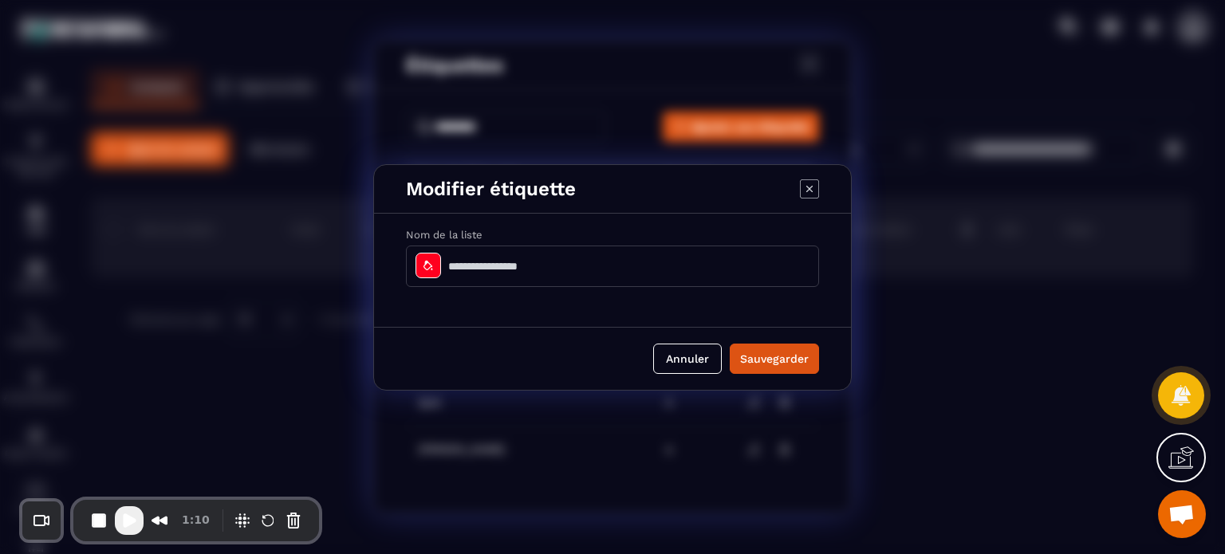
click at [497, 261] on input "Modal window" at bounding box center [612, 266] width 413 height 41
paste input "**********"
type input "**********"
click at [427, 265] on icon "Modal window" at bounding box center [428, 265] width 13 height 13
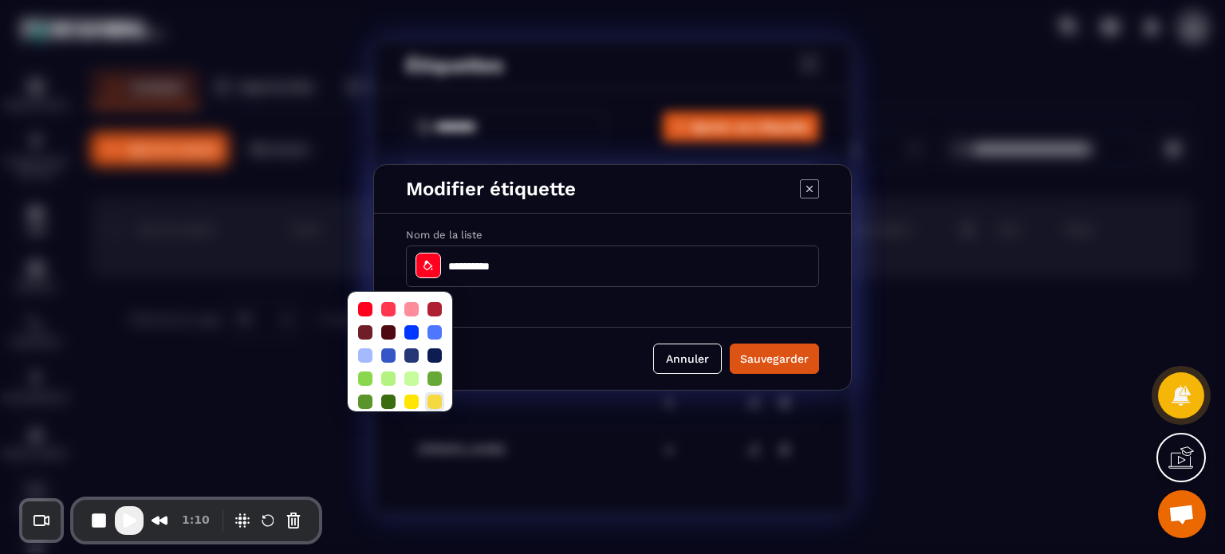
click at [432, 395] on div at bounding box center [434, 402] width 14 height 14
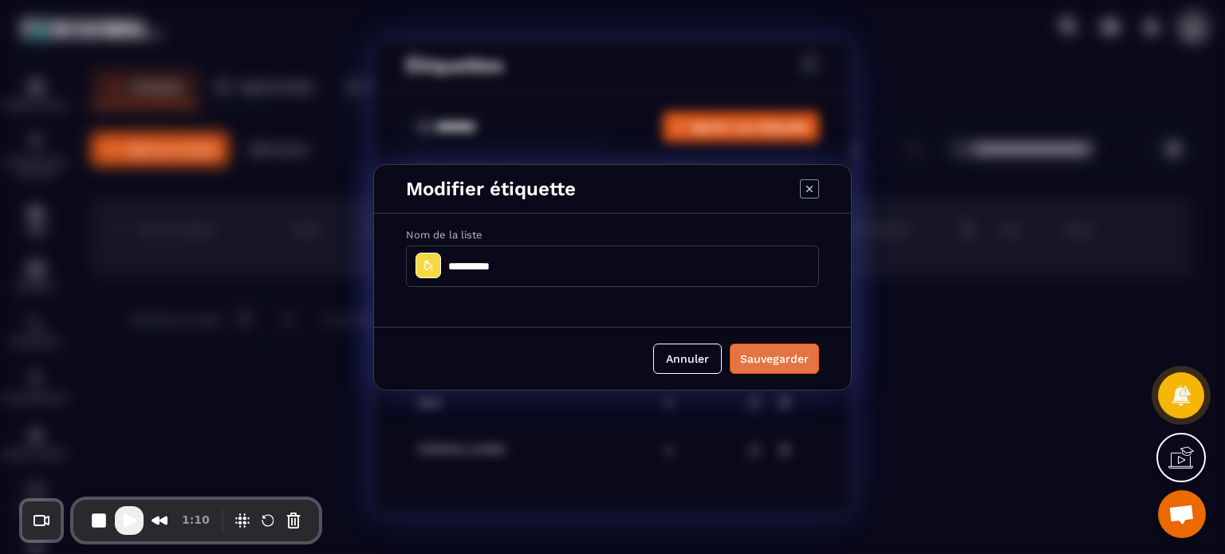
click at [759, 363] on button "Sauvegarder" at bounding box center [773, 359] width 89 height 30
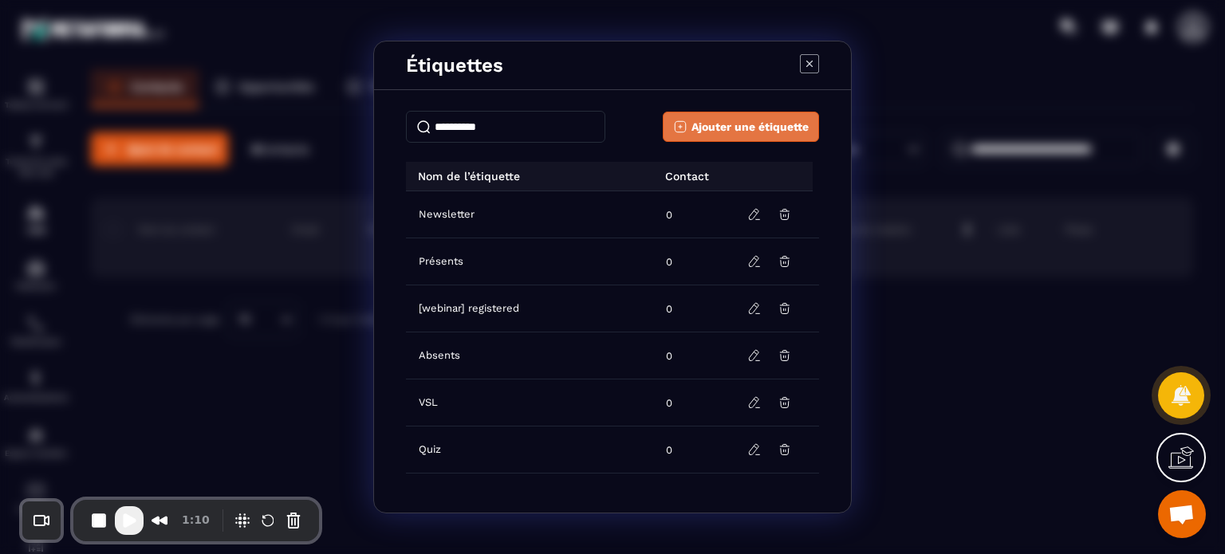
click at [740, 124] on span "Ajouter une étiquette" at bounding box center [749, 127] width 117 height 16
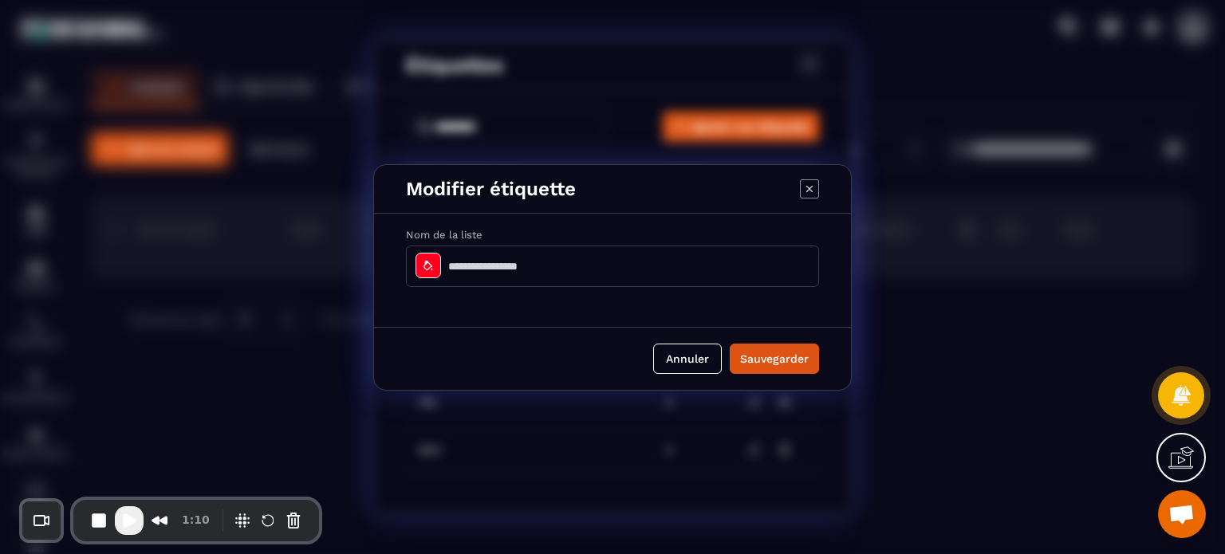
click at [551, 267] on input "Modal window" at bounding box center [612, 266] width 413 height 41
paste input "*******"
type input "*******"
click at [427, 260] on icon "Modal window" at bounding box center [428, 265] width 13 height 13
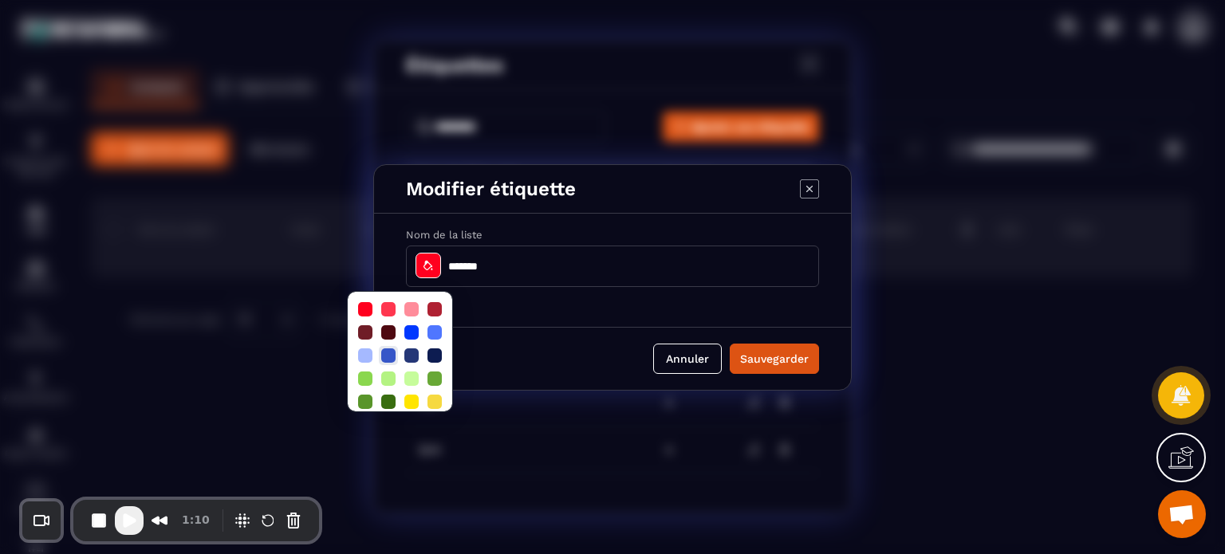
click at [389, 348] on div at bounding box center [388, 355] width 14 height 14
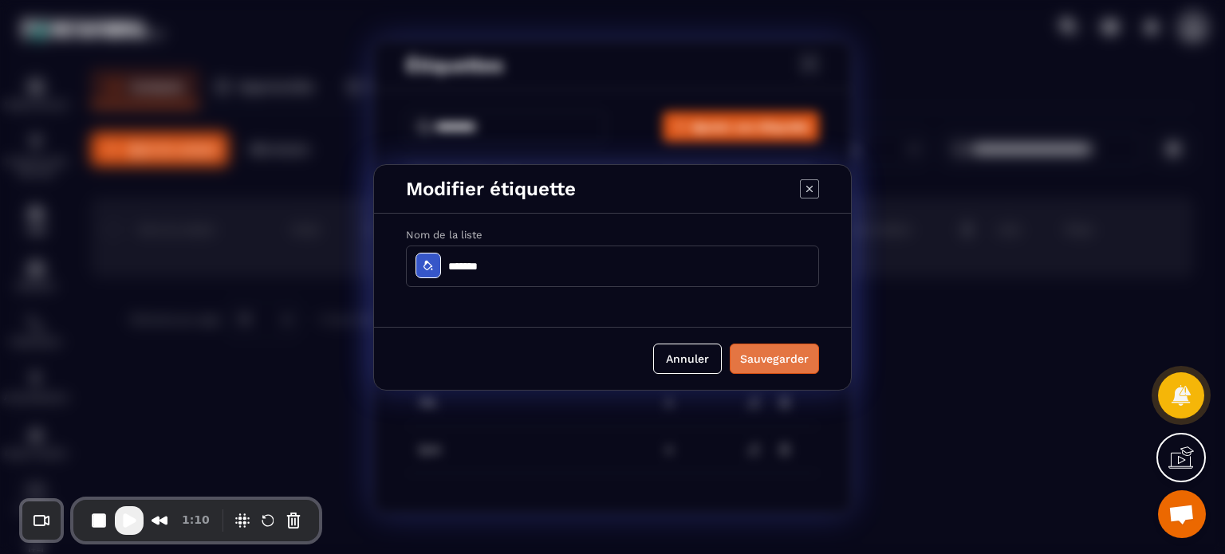
click at [791, 354] on button "Sauvegarder" at bounding box center [773, 359] width 89 height 30
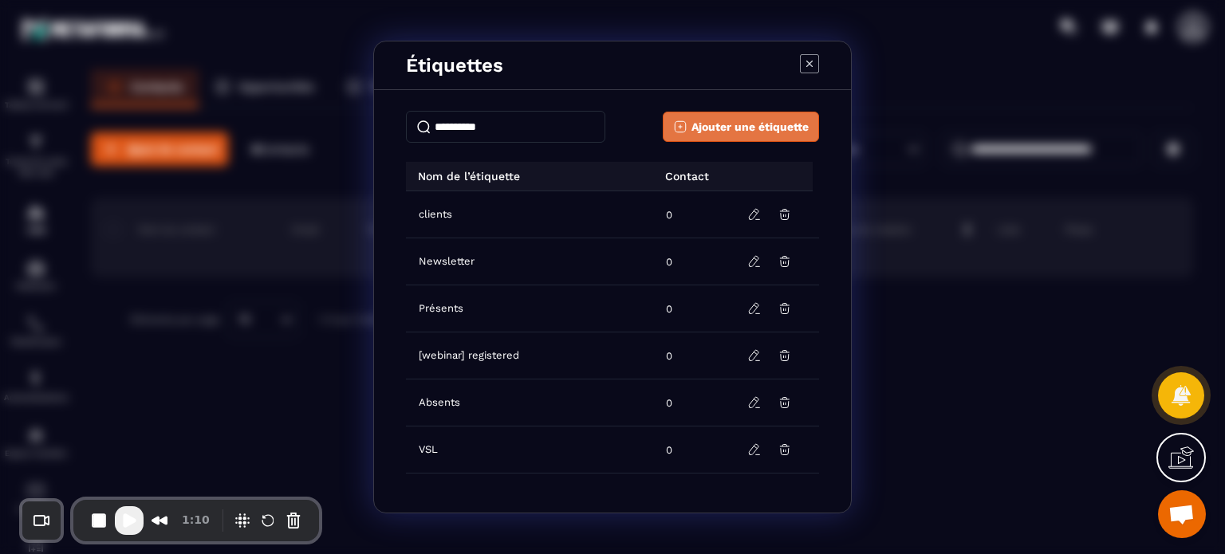
click at [717, 124] on span "Ajouter une étiquette" at bounding box center [749, 127] width 117 height 16
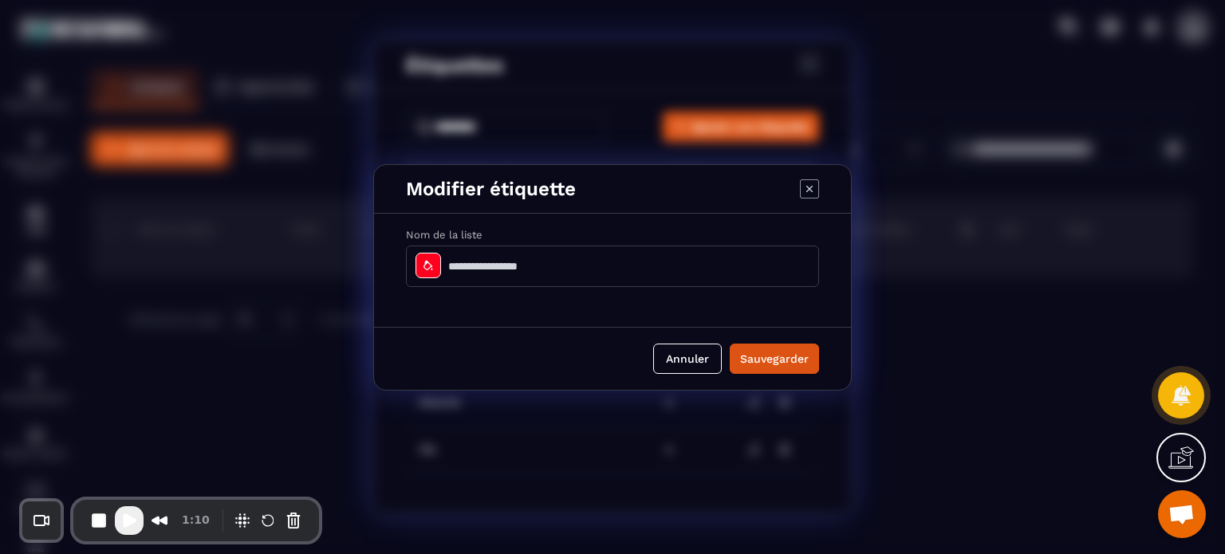
click at [536, 259] on input "Modal window" at bounding box center [612, 266] width 413 height 41
paste input "**********"
type input "**********"
click at [422, 264] on icon "Modal window" at bounding box center [428, 265] width 13 height 13
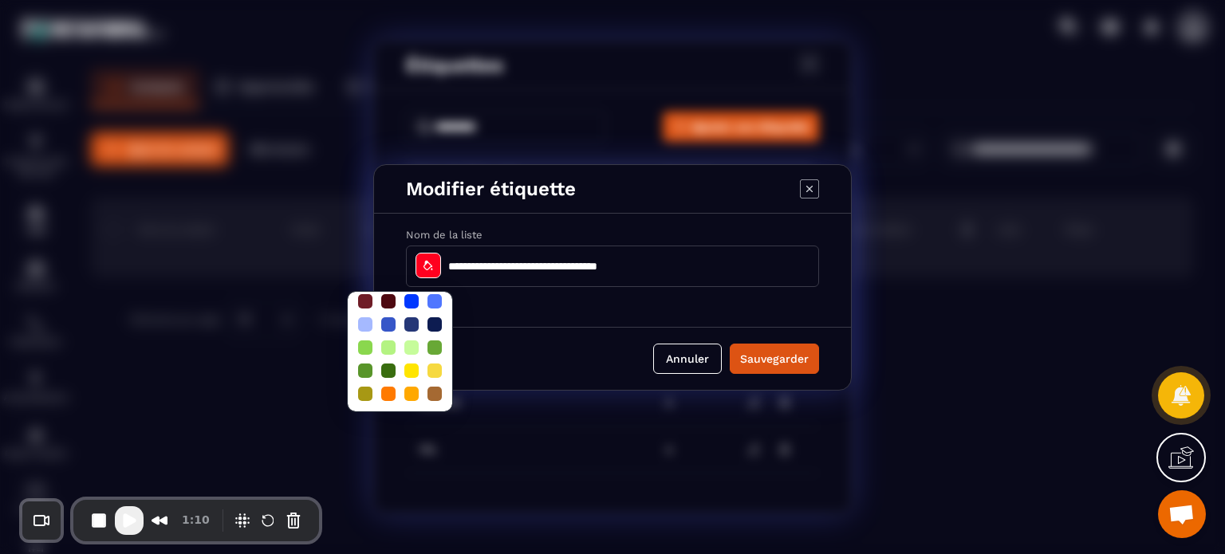
scroll to position [42, 0]
click at [390, 387] on div at bounding box center [388, 394] width 14 height 14
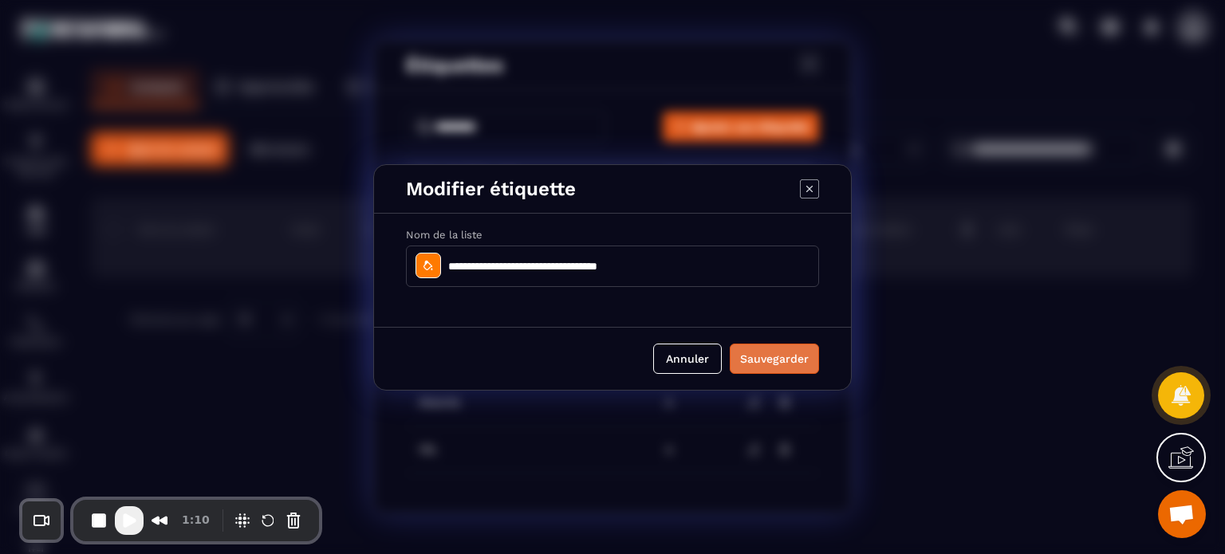
click at [778, 356] on button "Sauvegarder" at bounding box center [773, 359] width 89 height 30
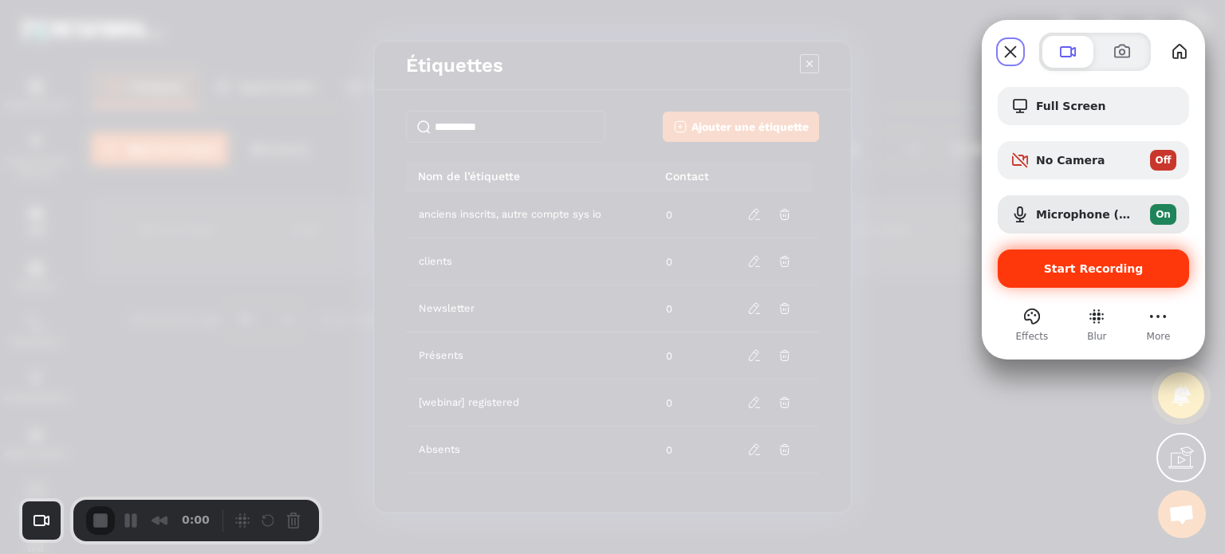
click at [1041, 263] on span "Start Recording" at bounding box center [1093, 268] width 166 height 13
click at [38, 525] on button "Choose camera" at bounding box center [41, 520] width 30 height 30
click at [100, 481] on span "Avatar" at bounding box center [119, 476] width 41 height 15
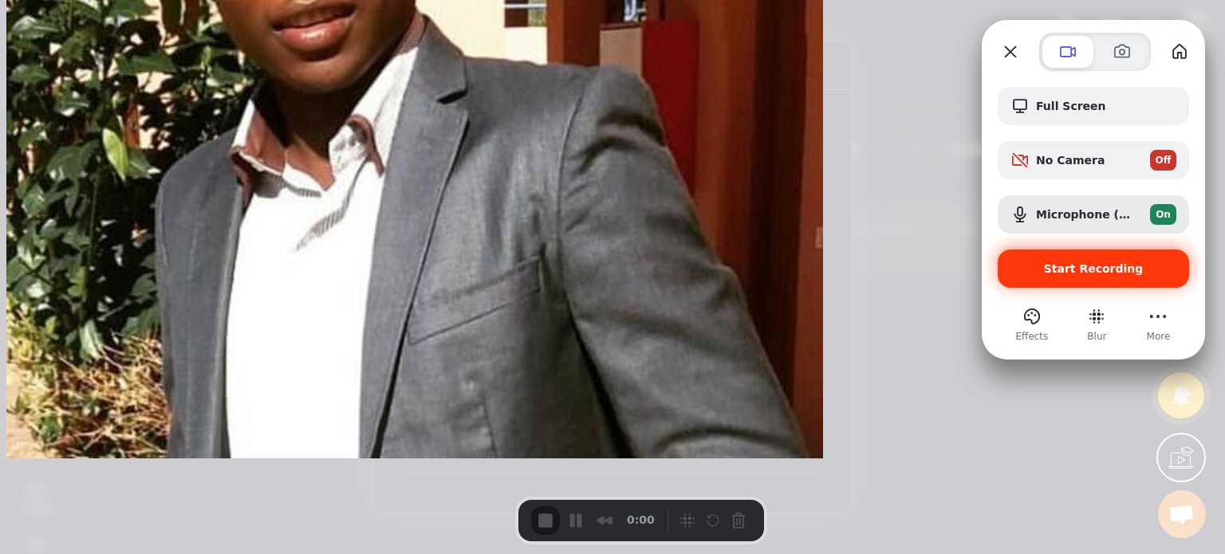
click at [1065, 264] on span "Start Recording" at bounding box center [1094, 268] width 100 height 13
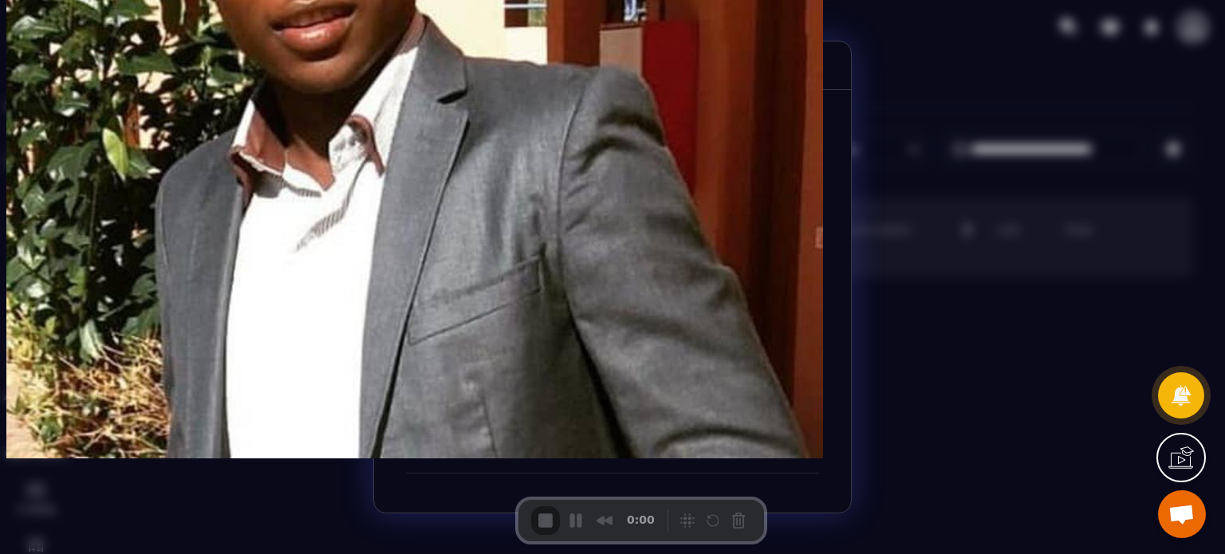
click at [713, 132] on span "Ajouter une étiquette" at bounding box center [749, 127] width 117 height 16
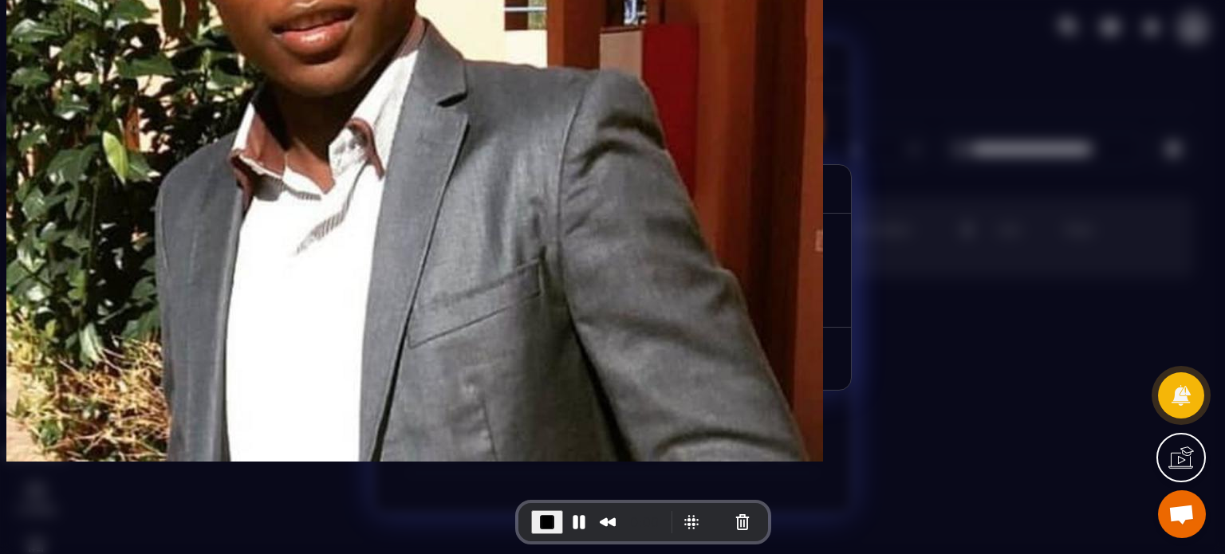
click at [489, 276] on input "Modal window" at bounding box center [612, 266] width 413 height 41
paste input "**********"
type input "**********"
click at [437, 259] on div "Modal window" at bounding box center [428, 266] width 26 height 26
click at [390, 355] on div at bounding box center [388, 355] width 14 height 14
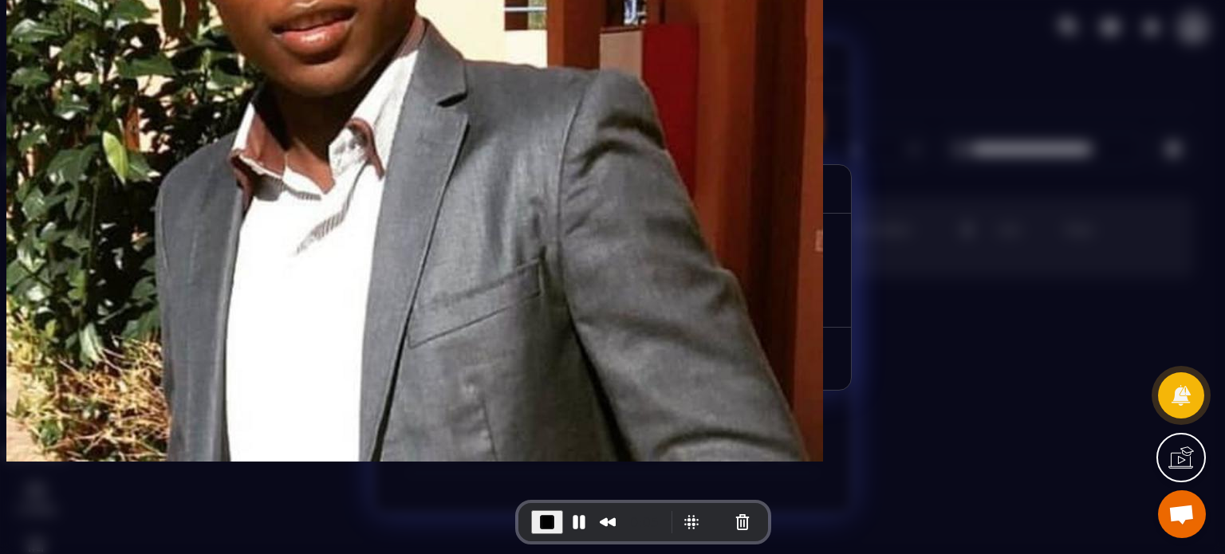
click at [788, 352] on button "Sauvegarder" at bounding box center [773, 359] width 89 height 30
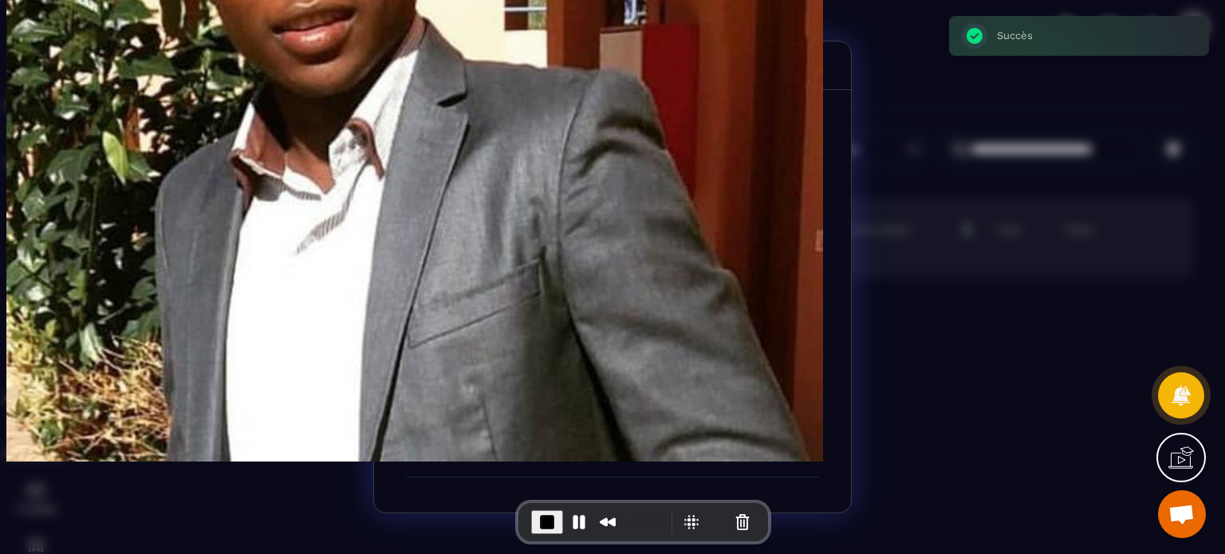
scroll to position [0, 0]
click at [810, 63] on icon "Modal window" at bounding box center [809, 63] width 19 height 19
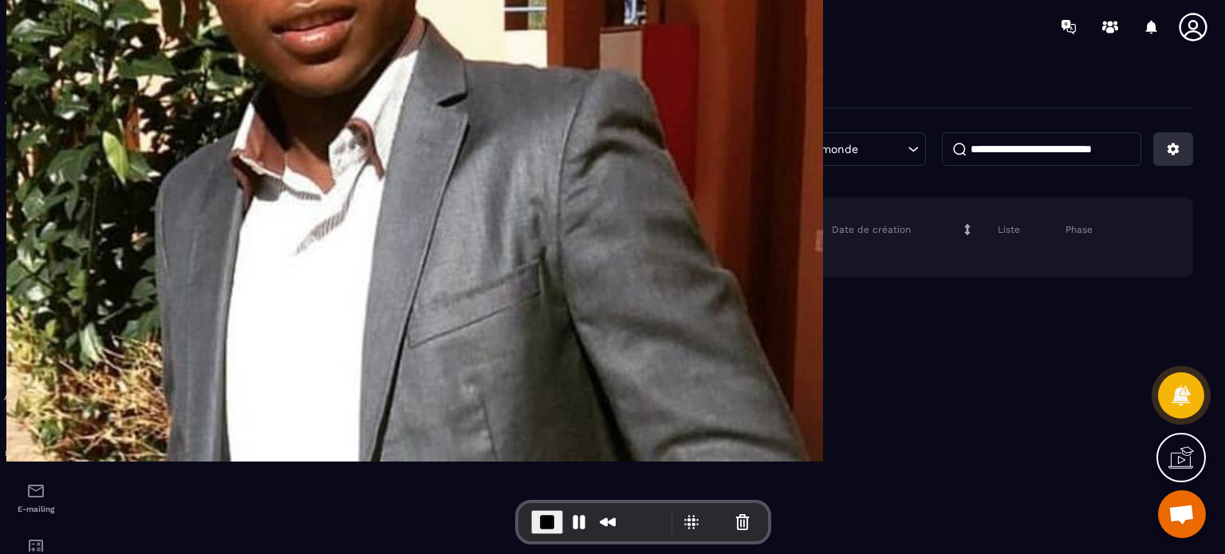
click at [1167, 143] on icon at bounding box center [1173, 149] width 14 height 14
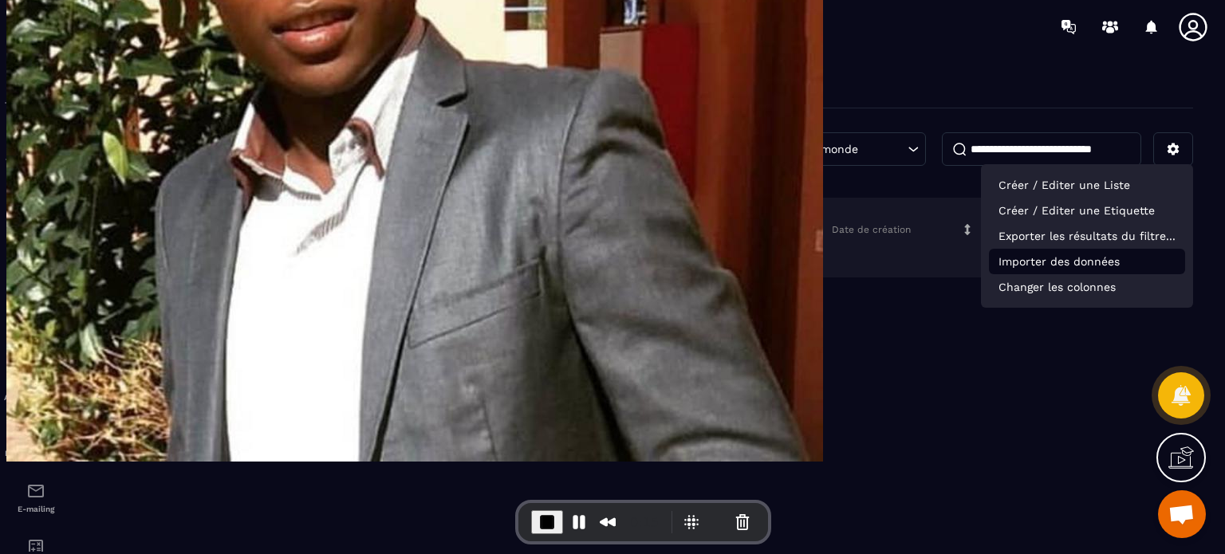
click at [1084, 255] on p "Importer des données" at bounding box center [1087, 262] width 196 height 26
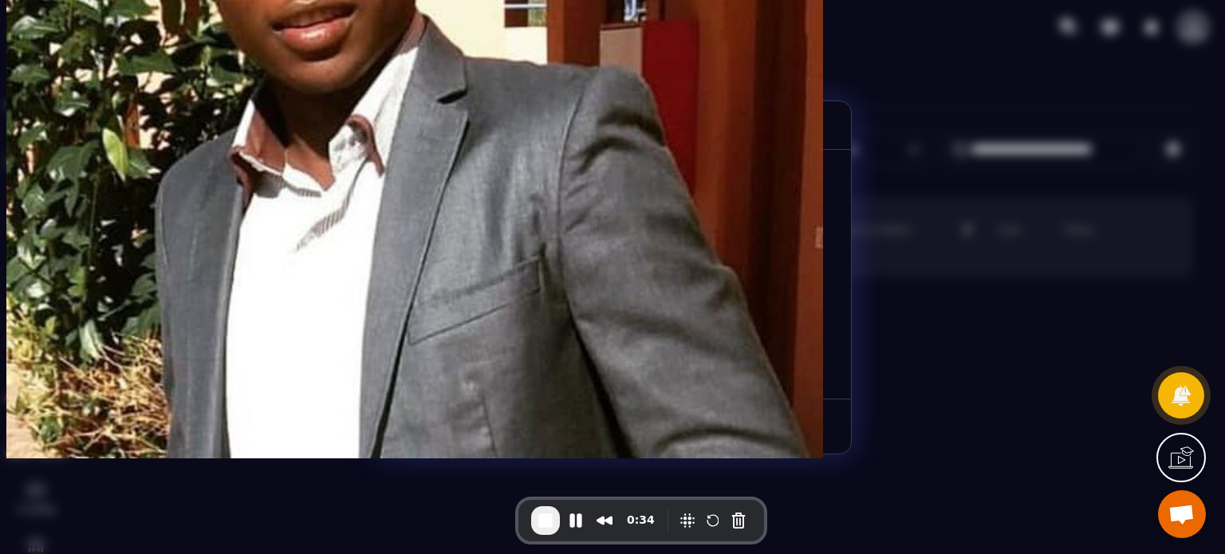
click at [804, 129] on icon "Modal window" at bounding box center [809, 123] width 19 height 19
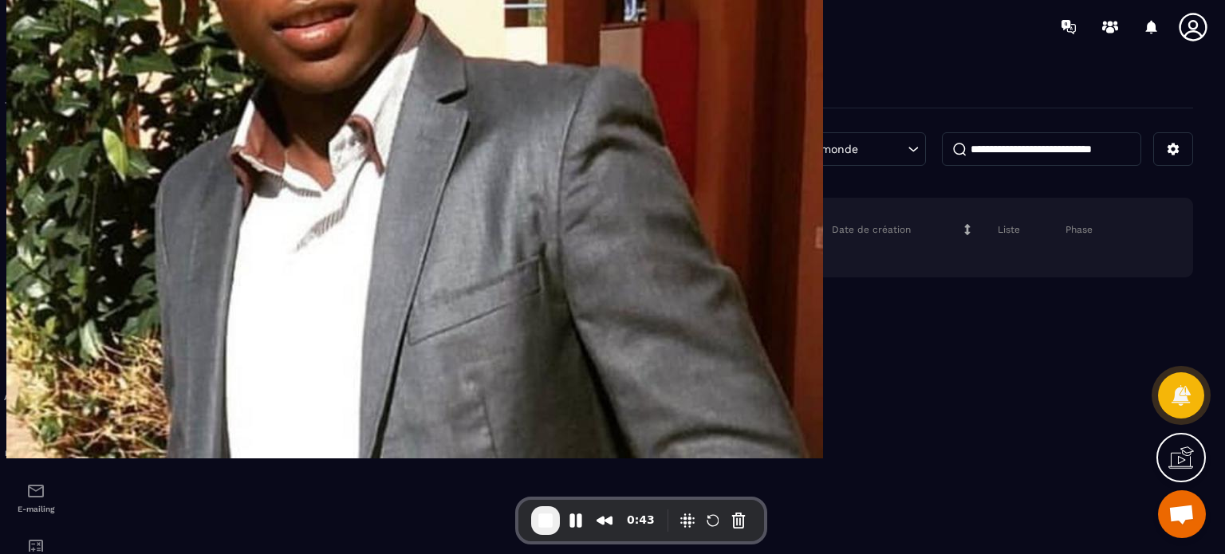
drag, startPoint x: 788, startPoint y: 226, endPoint x: 140, endPoint y: 223, distance: 648.9
click at [140, 223] on tr "Nom du contact Email Téléphone Responsable Opportunité Étiquettes Date de créat…" at bounding box center [650, 230] width 1086 height 32
click at [1174, 147] on icon at bounding box center [1173, 149] width 12 height 12
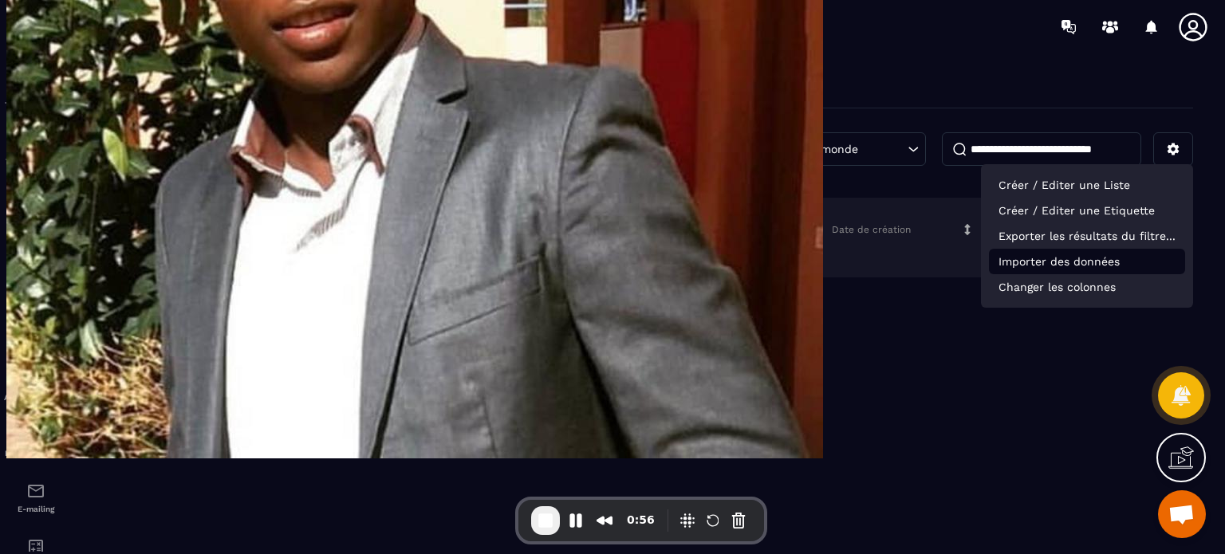
click at [1057, 262] on p "Importer des données" at bounding box center [1087, 262] width 196 height 26
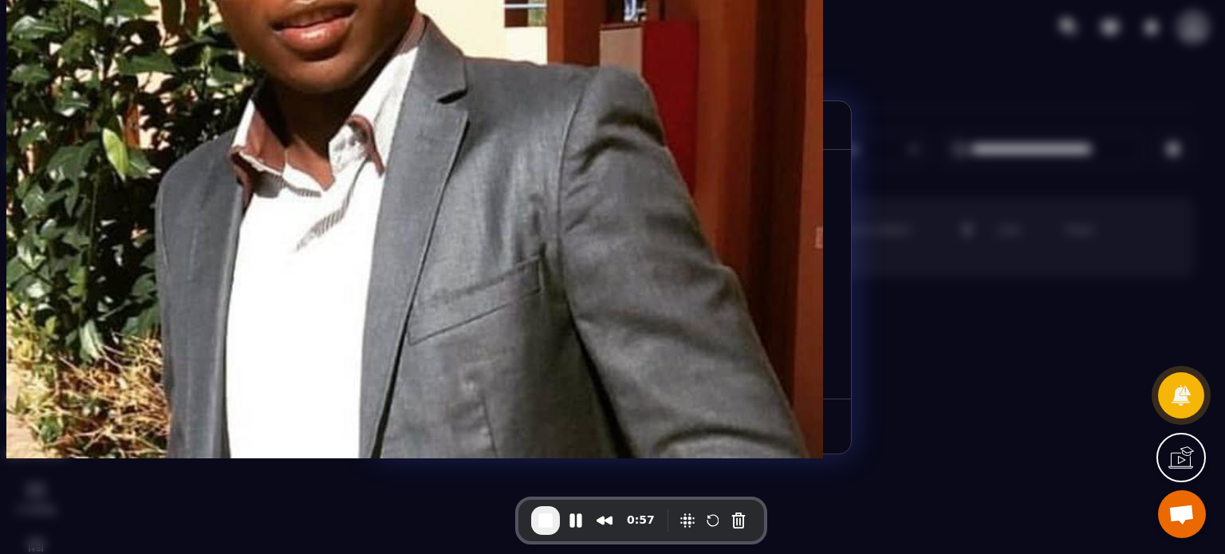
click at [806, 122] on icon "Modal window" at bounding box center [809, 123] width 19 height 19
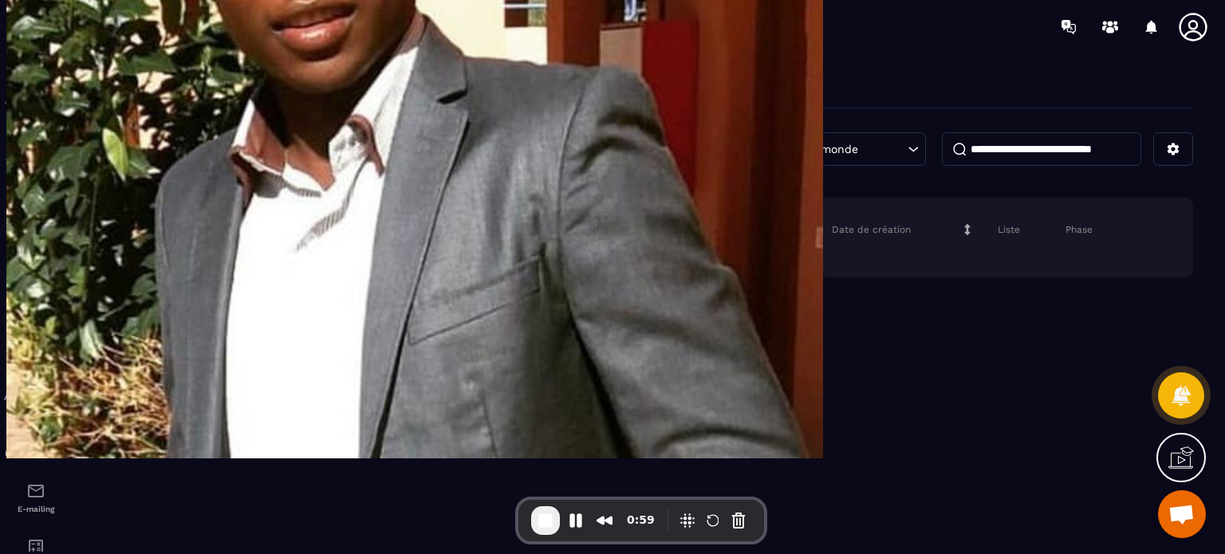
click at [1194, 24] on icon at bounding box center [1193, 27] width 32 height 32
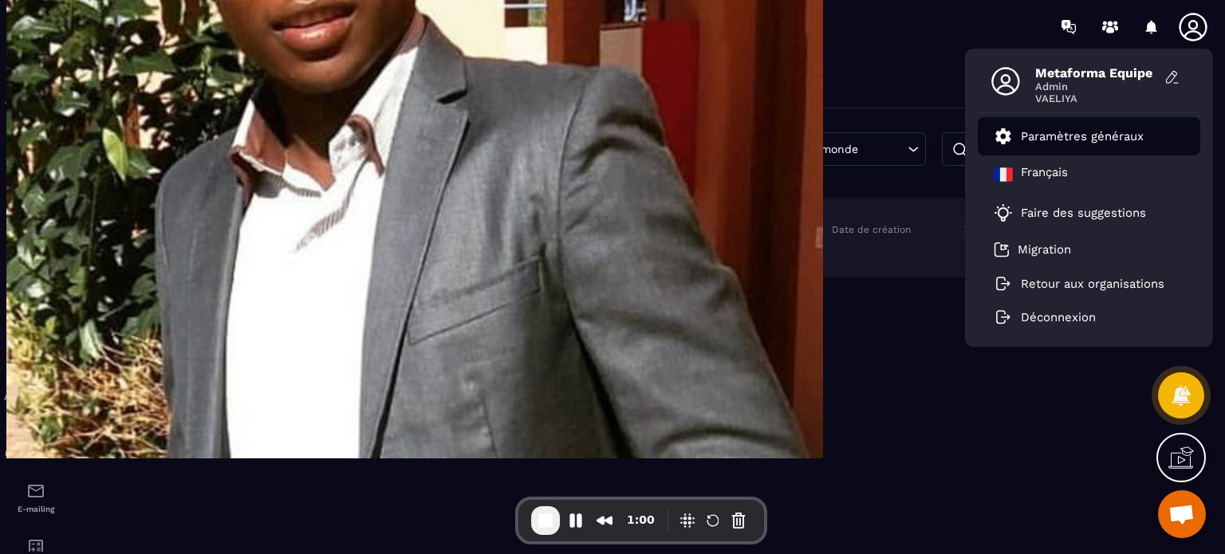
click at [1067, 136] on p "Paramètres généraux" at bounding box center [1081, 136] width 123 height 14
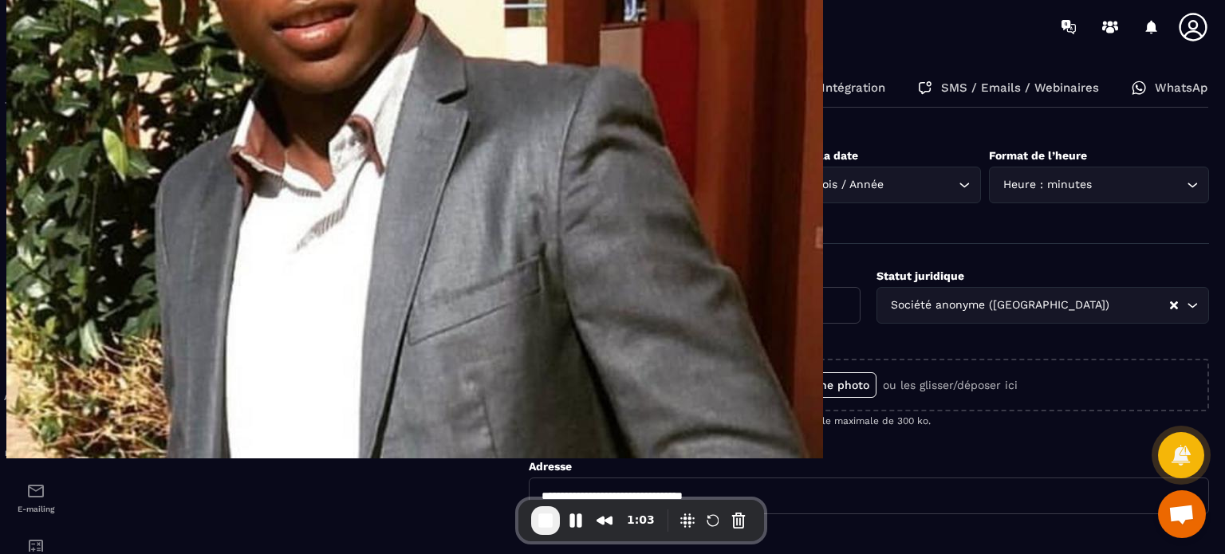
click at [382, 85] on p "Mode de paiement" at bounding box center [422, 88] width 109 height 14
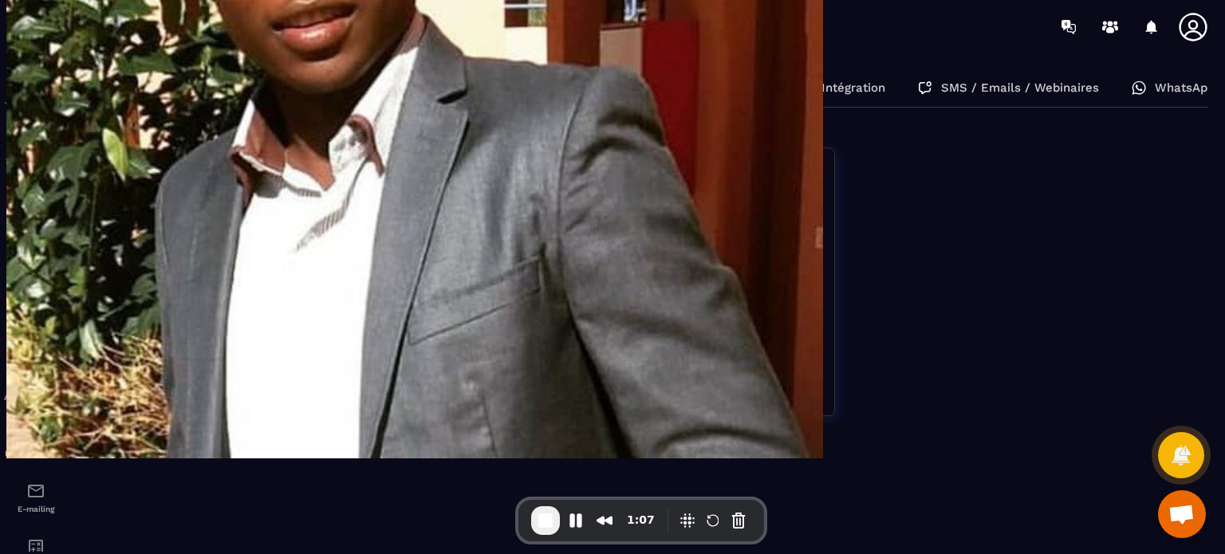
click at [589, 92] on p "E-mails et domaines" at bounding box center [594, 88] width 122 height 14
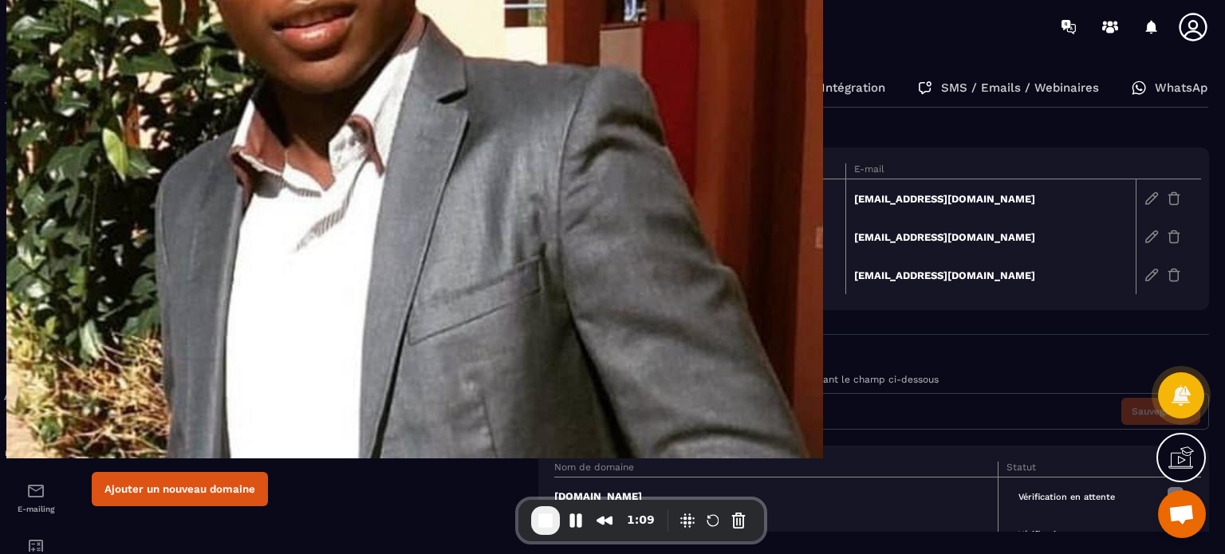
click at [592, 198] on td "[DOMAIN_NAME]" at bounding box center [699, 198] width 291 height 39
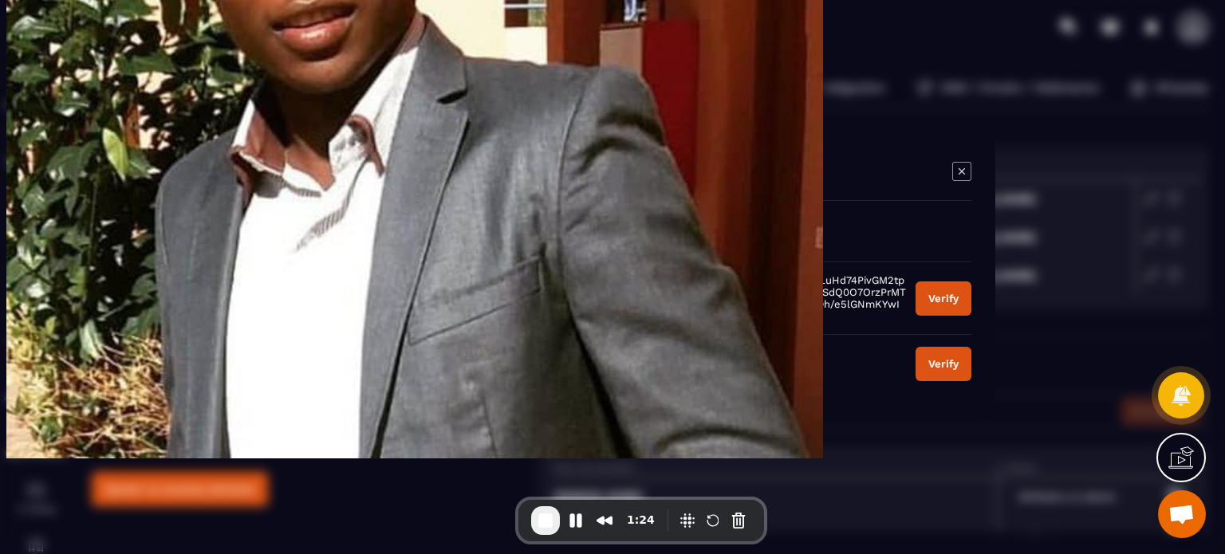
click at [961, 171] on icon "Modal window" at bounding box center [961, 170] width 6 height 6
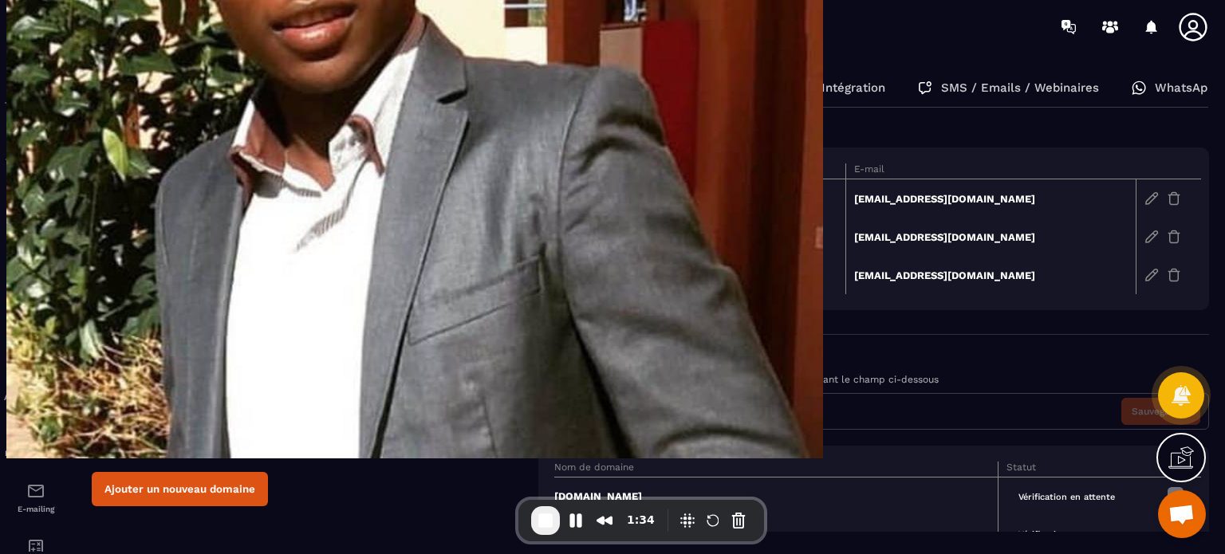
click at [574, 196] on td "[DOMAIN_NAME]" at bounding box center [699, 198] width 291 height 39
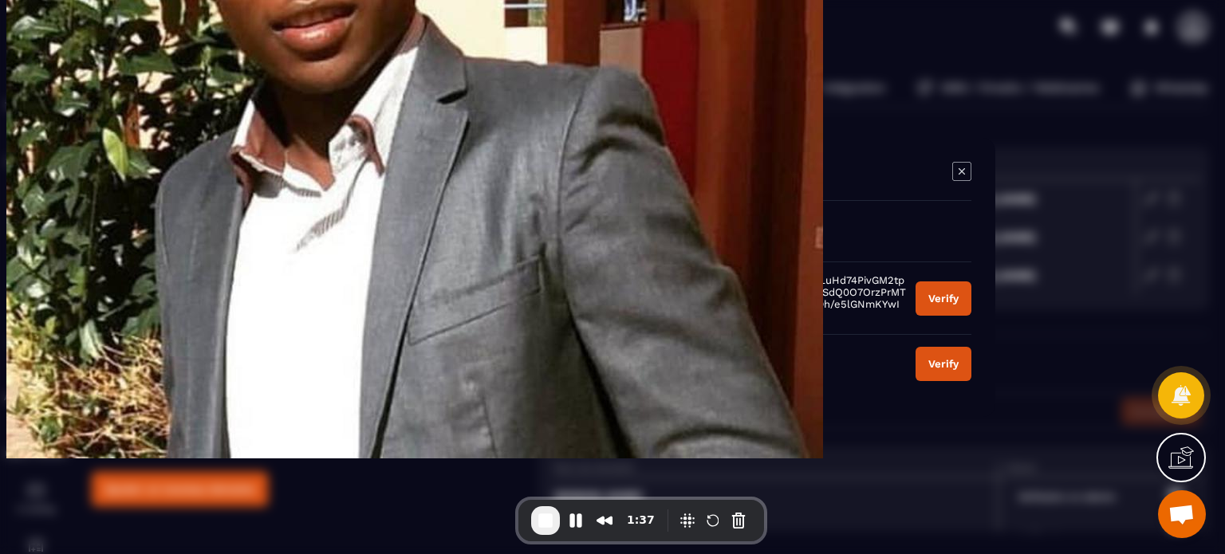
drag, startPoint x: 360, startPoint y: 315, endPoint x: 319, endPoint y: 282, distance: 52.8
click at [319, 282] on td "20250911102953pm._domainkey" at bounding box center [351, 297] width 82 height 73
drag, startPoint x: 490, startPoint y: 320, endPoint x: 440, endPoint y: 277, distance: 66.1
click at [440, 277] on td "k=rsa;p=MIGfMA0GCSqGSIb3DQEBAQUAA4GNADCBiQKBgQCGCijxEpvmbCLuHd74PivGM2tp2NEzOVq…" at bounding box center [672, 297] width 466 height 73
click at [957, 175] on icon "Modal window" at bounding box center [961, 171] width 19 height 19
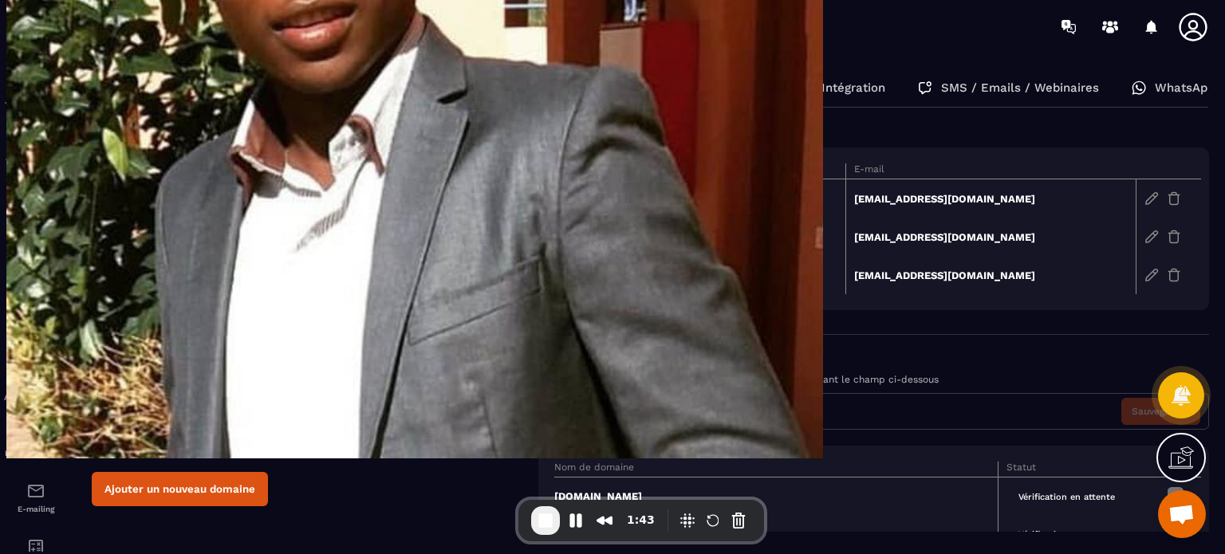
click at [378, 87] on p "Mode de paiement" at bounding box center [422, 88] width 109 height 14
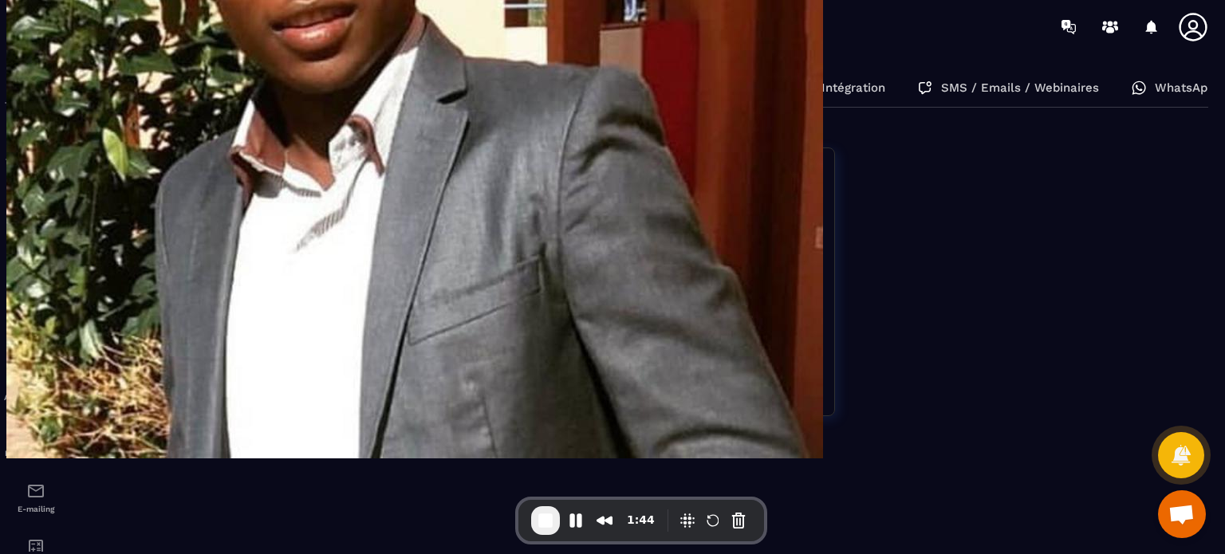
click at [593, 97] on div "E-mails et domaines" at bounding box center [582, 88] width 178 height 38
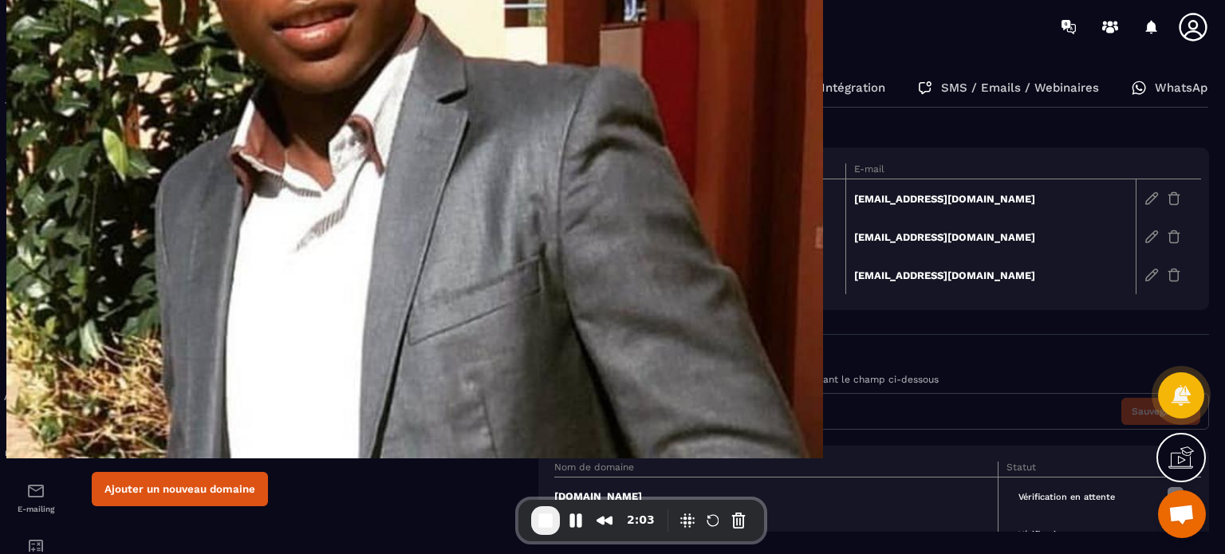
click at [3, 147] on div at bounding box center [36, 303] width 72 height 501
click at [41, 143] on img at bounding box center [35, 142] width 19 height 19
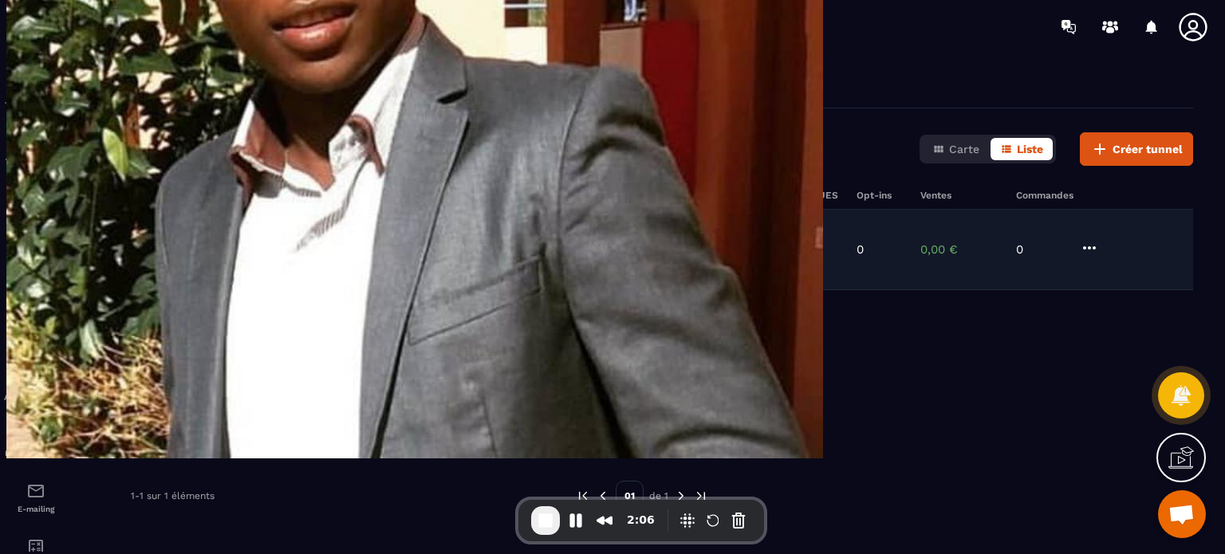
click at [232, 248] on p "Lancement 2025" at bounding box center [235, 249] width 97 height 14
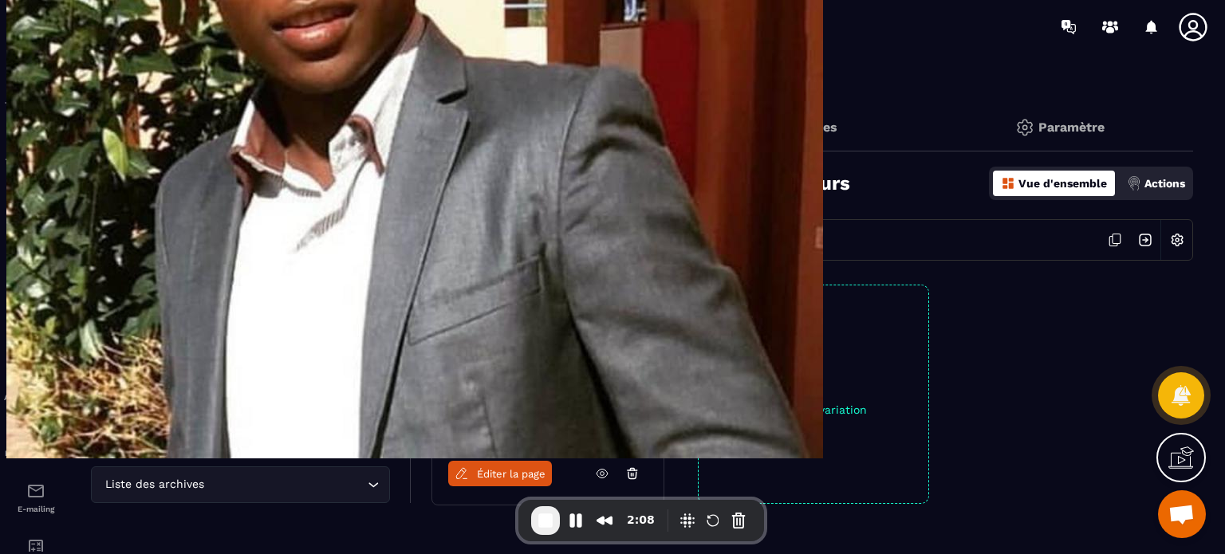
click at [552, 244] on link "[URL][DOMAIN_NAME]" at bounding box center [573, 240] width 120 height 13
click at [484, 474] on span "Éditer la page" at bounding box center [511, 474] width 69 height 12
